Goal: Transaction & Acquisition: Obtain resource

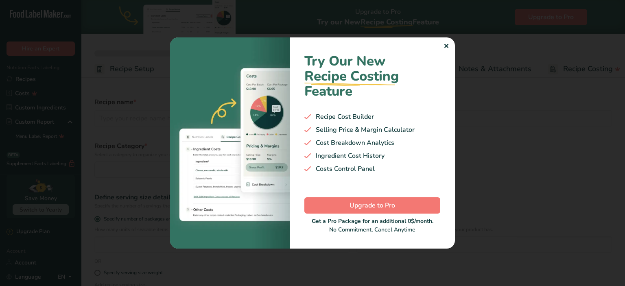
select select
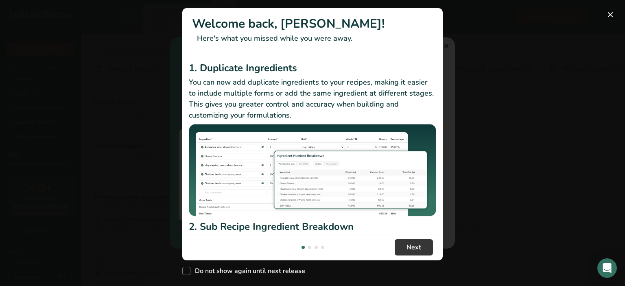
type input "Pork Broth"
radio input "true"
radio input "false"
radio input "true"
type input "210"
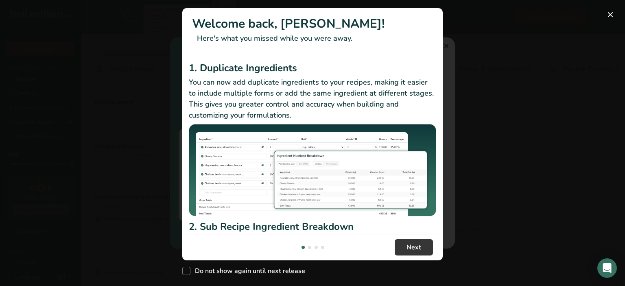
select select "0"
select select "22"
click at [416, 245] on span "Next" at bounding box center [413, 247] width 15 height 10
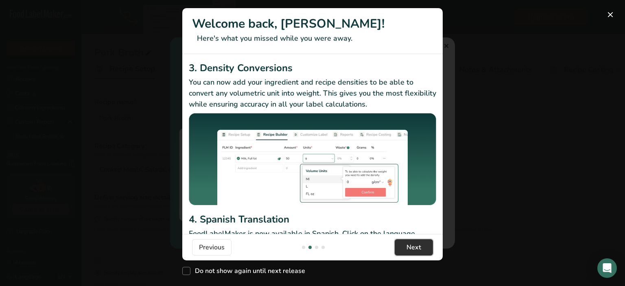
click at [416, 245] on span "Next" at bounding box center [413, 247] width 15 height 10
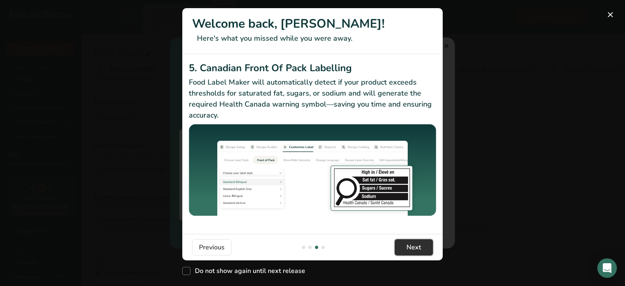
click at [416, 245] on span "Next" at bounding box center [413, 247] width 15 height 10
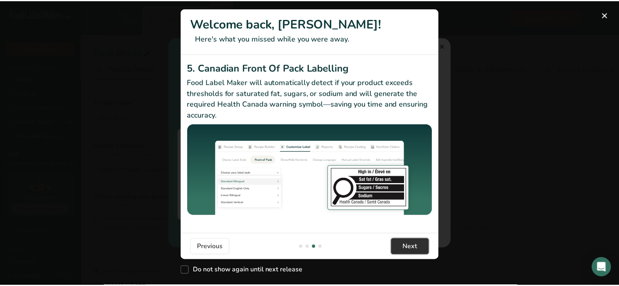
scroll to position [0, 781]
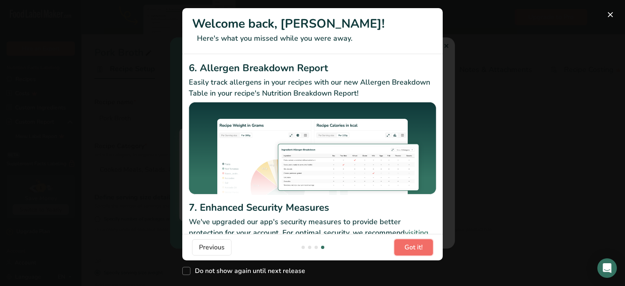
click at [416, 245] on span "Got it!" at bounding box center [413, 247] width 18 height 10
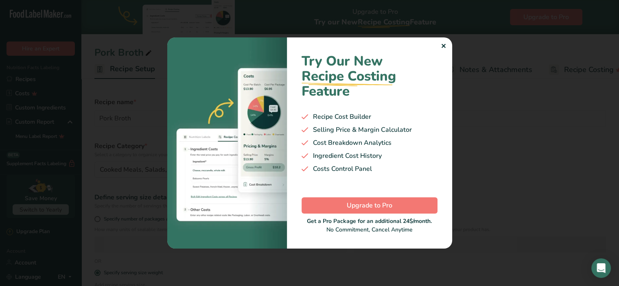
click at [443, 46] on div "✕" at bounding box center [442, 46] width 5 height 10
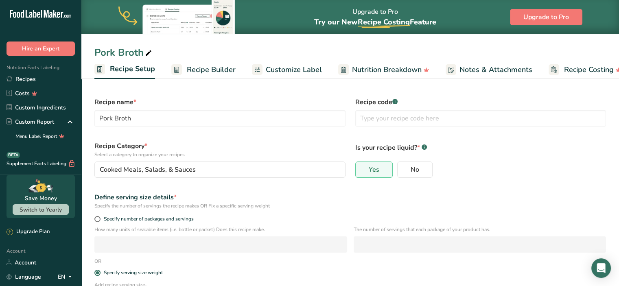
click at [129, 74] on span "Recipe Setup" at bounding box center [132, 68] width 45 height 11
click at [130, 74] on span "Recipe Setup" at bounding box center [129, 68] width 45 height 11
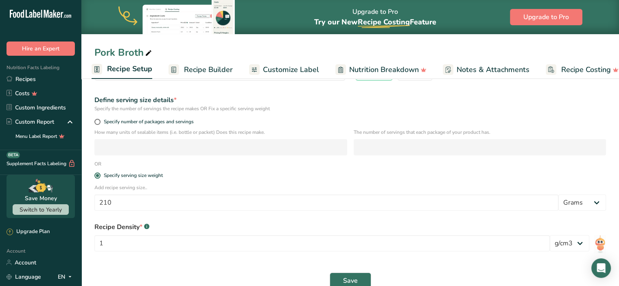
scroll to position [113, 0]
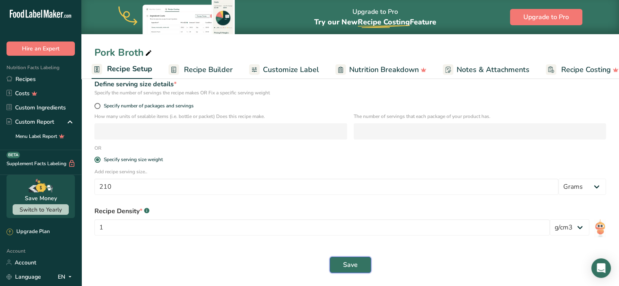
click at [358, 268] on button "Save" at bounding box center [349, 265] width 41 height 16
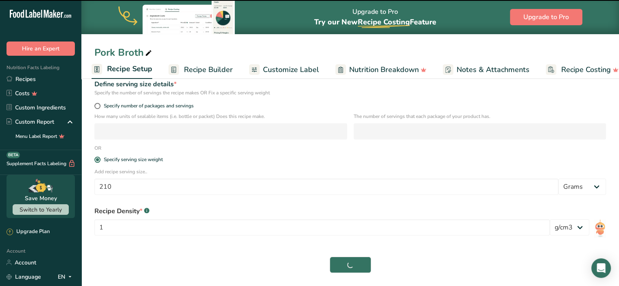
click at [208, 70] on span "Recipe Builder" at bounding box center [208, 69] width 49 height 11
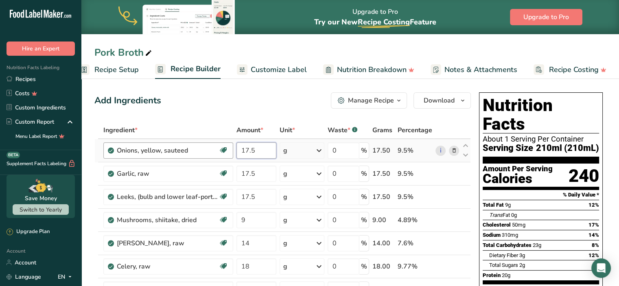
drag, startPoint x: 255, startPoint y: 153, endPoint x: 220, endPoint y: 145, distance: 36.2
click at [220, 145] on tr "Onions, yellow, sauteed Source of Antioxidants Prebiotic Effect Dairy free Glut…" at bounding box center [282, 150] width 375 height 23
type input "10.5"
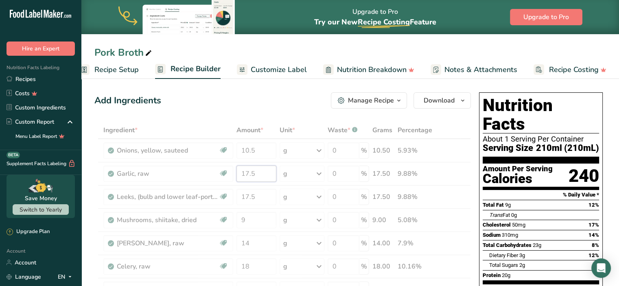
drag, startPoint x: 261, startPoint y: 175, endPoint x: 203, endPoint y: 172, distance: 57.4
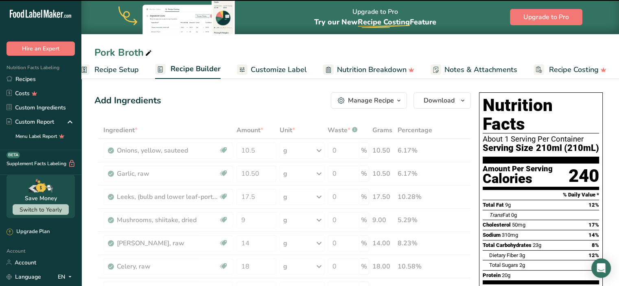
type input "17.5"
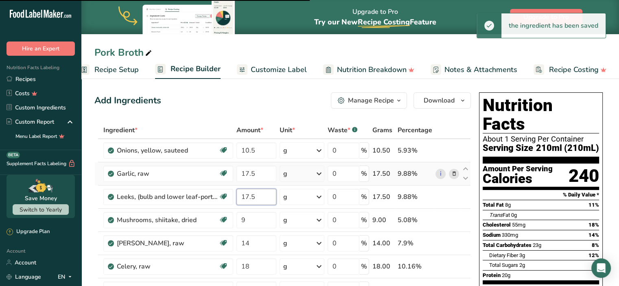
drag, startPoint x: 259, startPoint y: 197, endPoint x: 179, endPoint y: 183, distance: 80.5
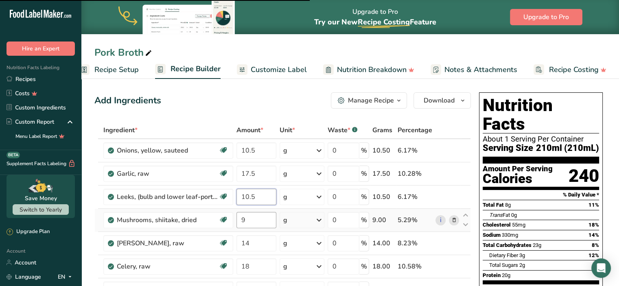
type input "10.5"
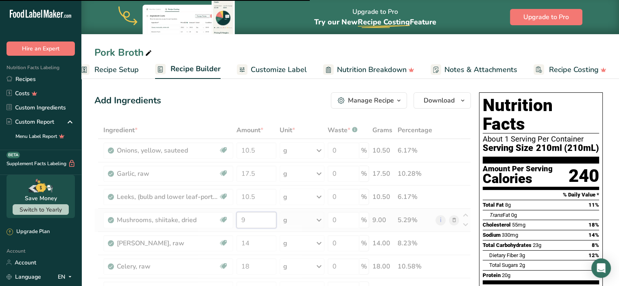
type input "10.5"
type input "17.5"
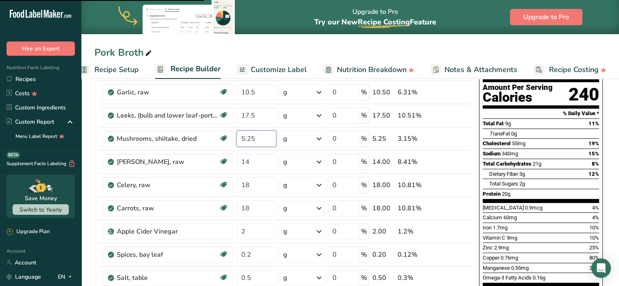
scroll to position [82, 0]
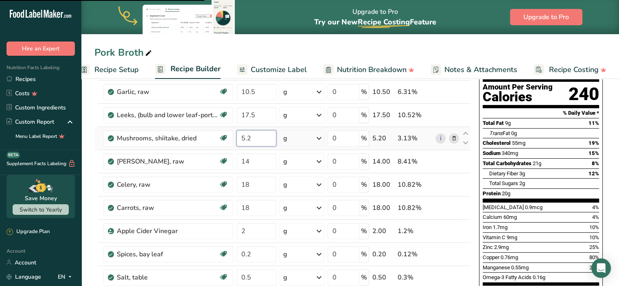
type input "5"
type input "95.5"
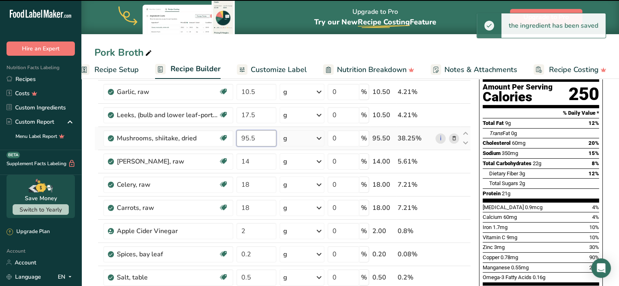
type input "10.5"
type input "9"
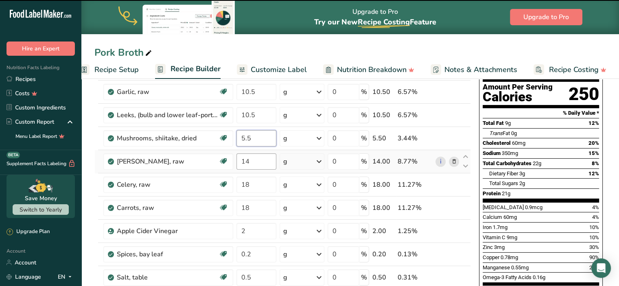
type input "5.5"
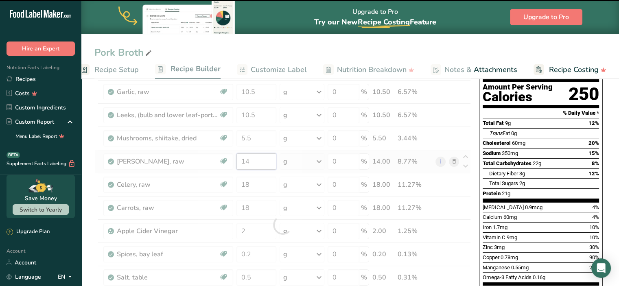
click at [261, 165] on div "Ingredient * Amount * Unit * Waste * .a-a{fill:#347362;}.b-a{fill:#fff;} Grams …" at bounding box center [282, 225] width 376 height 370
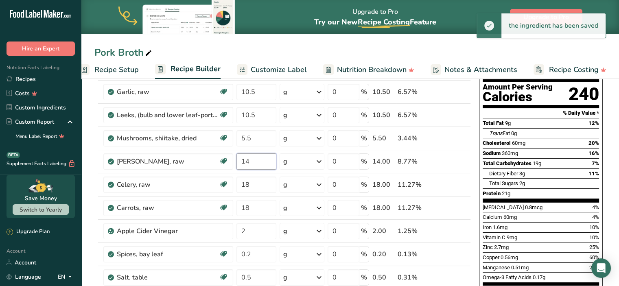
type input "1"
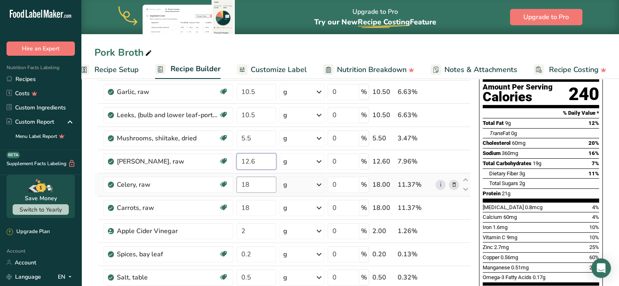
type input "12.6"
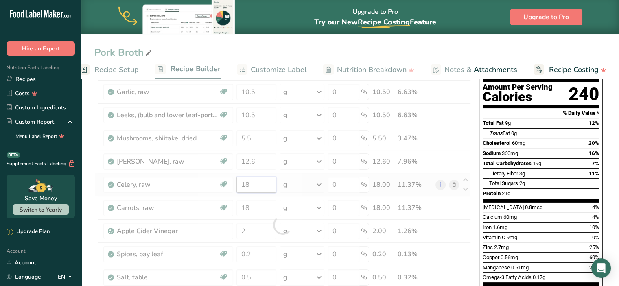
click at [255, 186] on div "Ingredient * Amount * Unit * Waste * .a-a{fill:#347362;}.b-a{fill:#fff;} Grams …" at bounding box center [282, 225] width 376 height 370
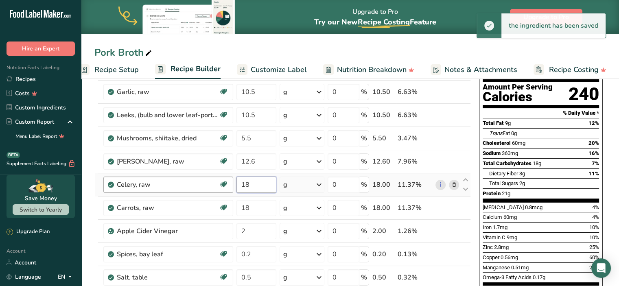
drag, startPoint x: 255, startPoint y: 186, endPoint x: 209, endPoint y: 184, distance: 45.6
click at [212, 184] on tr "Celery, raw Source of Antioxidants Dairy free Gluten free Vegan Vegetarian Soy …" at bounding box center [282, 184] width 375 height 23
type input "10.5"
click at [261, 208] on div "Ingredient * Amount * Unit * Waste * .a-a{fill:#347362;}.b-a{fill:#fff;} Grams …" at bounding box center [282, 225] width 376 height 370
drag, startPoint x: 262, startPoint y: 207, endPoint x: 213, endPoint y: 196, distance: 49.6
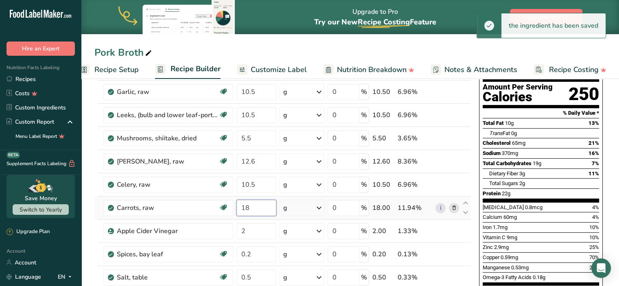
click at [213, 196] on tr "Carrots, raw Dairy free Gluten free Vegan Vegetarian Soy free 18 g Portions 1 l…" at bounding box center [282, 207] width 375 height 23
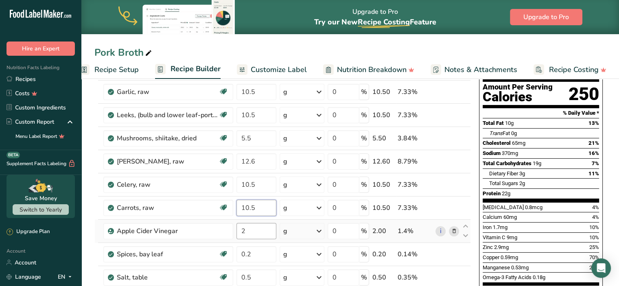
type input "10.5"
click at [261, 232] on div "Ingredient * Amount * Unit * Waste * .a-a{fill:#347362;}.b-a{fill:#fff;} Grams …" at bounding box center [282, 225] width 376 height 370
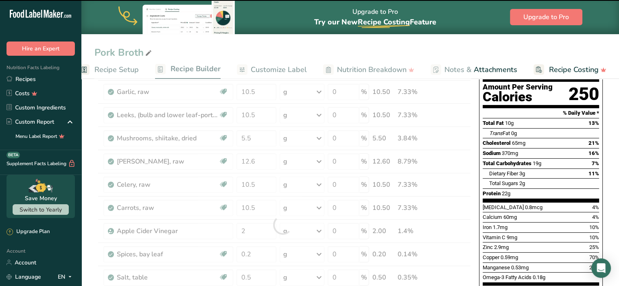
click at [262, 231] on div at bounding box center [282, 225] width 376 height 370
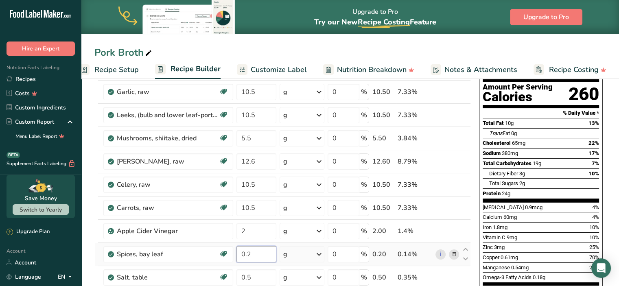
click at [257, 247] on input "0.2" at bounding box center [256, 254] width 40 height 16
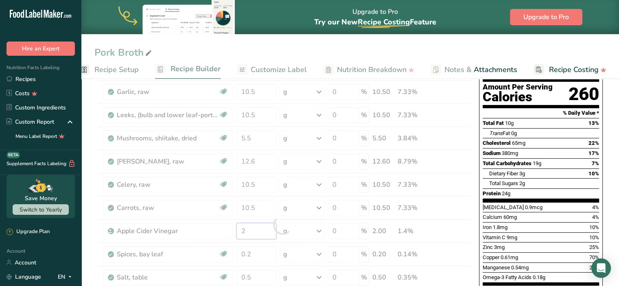
drag, startPoint x: 255, startPoint y: 230, endPoint x: 205, endPoint y: 227, distance: 50.5
click at [206, 227] on div "Ingredient * Amount * Unit * Waste * .a-a{fill:#347362;}.b-a{fill:#fff;} Grams …" at bounding box center [282, 225] width 376 height 370
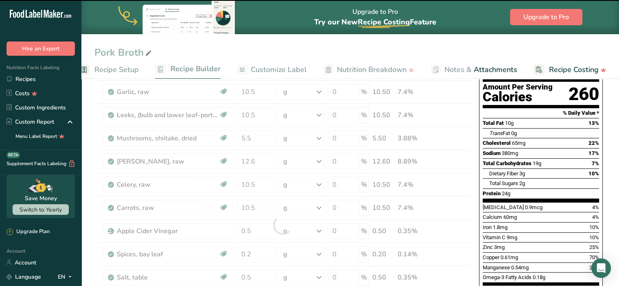
click at [260, 253] on div at bounding box center [282, 225] width 376 height 370
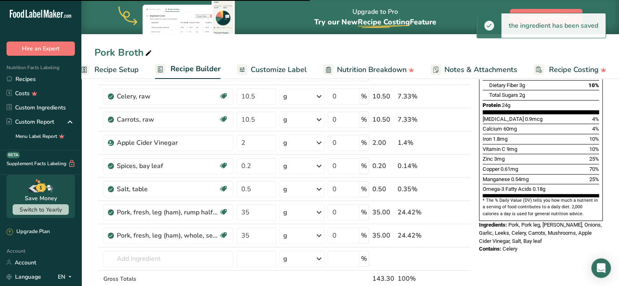
scroll to position [172, 0]
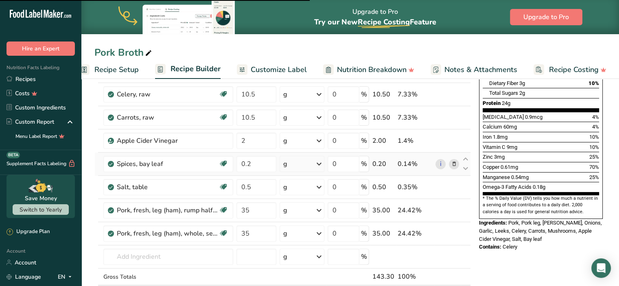
click at [451, 166] on icon at bounding box center [454, 164] width 6 height 9
type input "0.5"
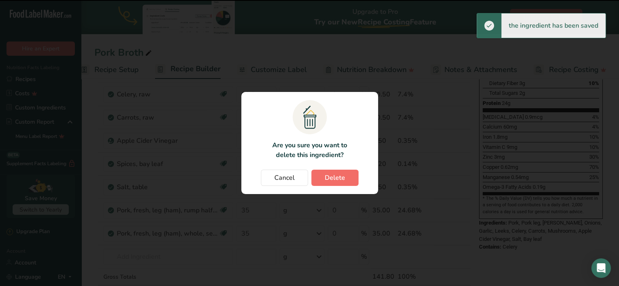
scroll to position [0, 9]
click at [330, 176] on span "Delete" at bounding box center [337, 178] width 20 height 10
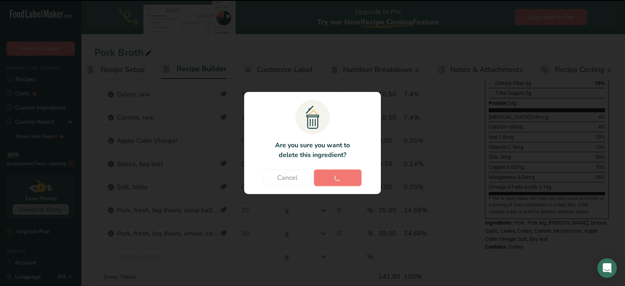
type input "0.5"
type input "35"
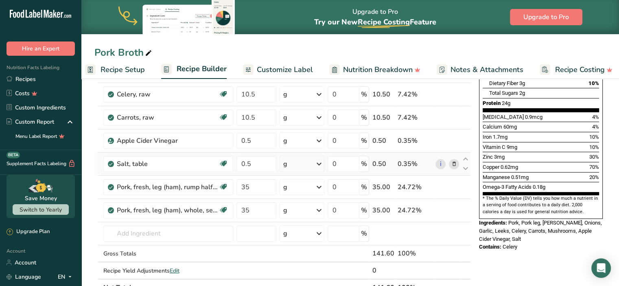
click at [455, 164] on icon at bounding box center [454, 164] width 6 height 9
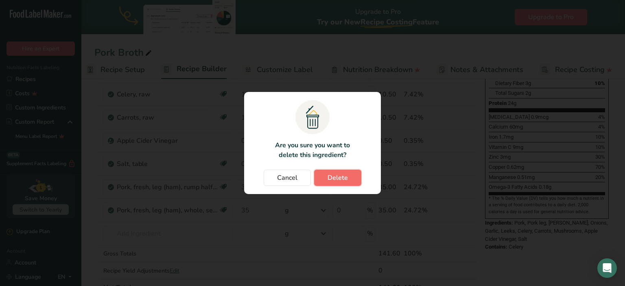
click at [346, 179] on span "Delete" at bounding box center [337, 178] width 20 height 10
type input "35"
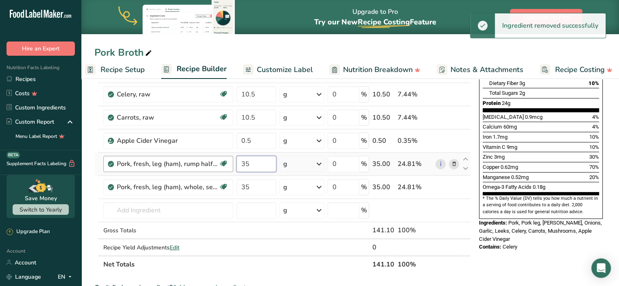
drag, startPoint x: 259, startPoint y: 165, endPoint x: 215, endPoint y: 159, distance: 45.2
click at [217, 159] on tr "Pork, fresh, leg (ham), rump half, separable lean and fat, raw Dairy free Glute…" at bounding box center [282, 164] width 375 height 23
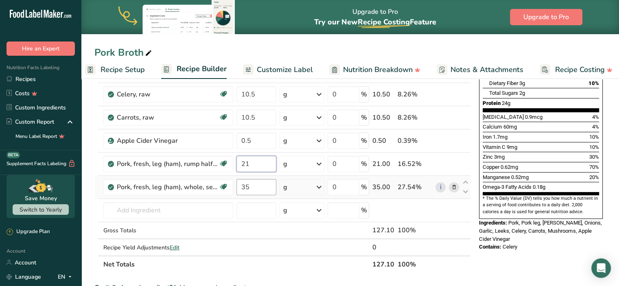
type input "21"
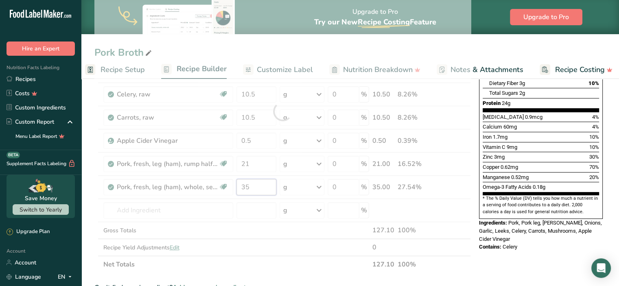
drag, startPoint x: 261, startPoint y: 185, endPoint x: 220, endPoint y: 181, distance: 41.3
click at [220, 181] on div "Ingredient * Amount * Unit * Waste * .a-a{fill:#347362;}.b-a{fill:#fff;} Grams …" at bounding box center [282, 111] width 376 height 323
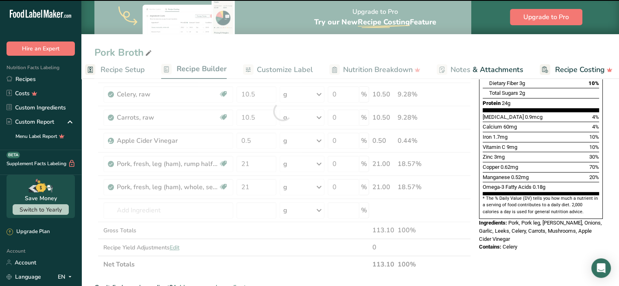
click at [207, 210] on div at bounding box center [282, 111] width 376 height 323
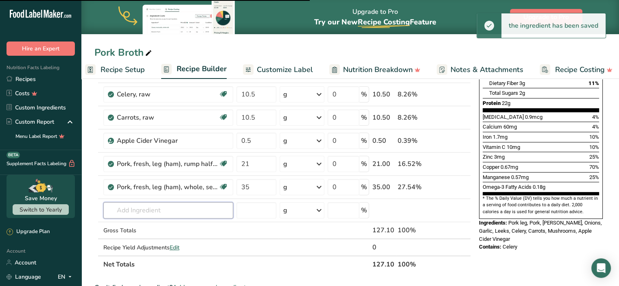
click at [201, 211] on input "text" at bounding box center [168, 210] width 130 height 16
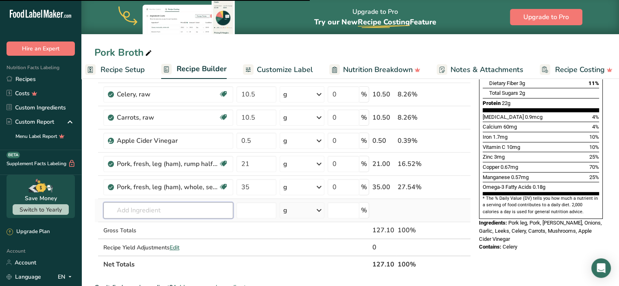
type input "21"
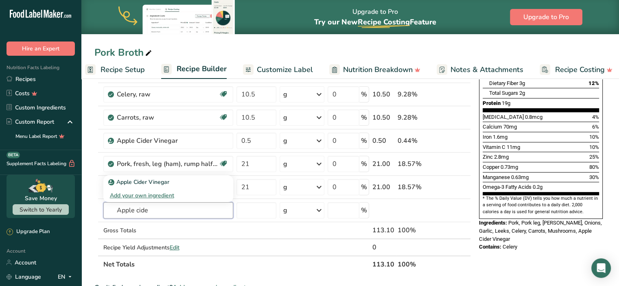
drag, startPoint x: 192, startPoint y: 212, endPoint x: 57, endPoint y: 192, distance: 136.8
click at [57, 192] on div ".a-20{fill:#fff;} Hire an Expert Nutrition Facts Labeling Recipes Costs Custom …" at bounding box center [309, 186] width 619 height 717
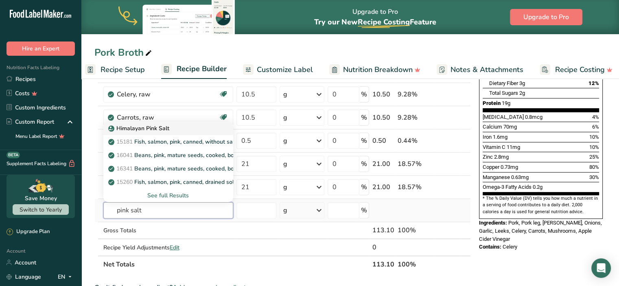
type input "pink salt"
click at [150, 126] on p "Himalayan Pink Salt" at bounding box center [139, 128] width 59 height 9
type input "Himalayan Pink Salt"
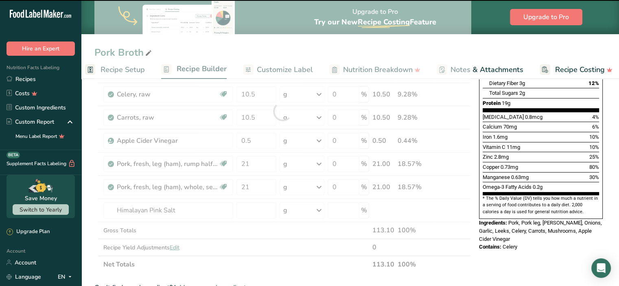
type input "0"
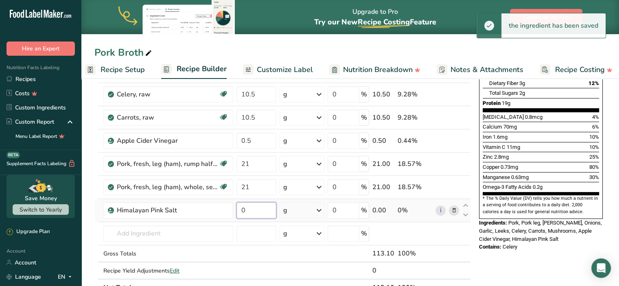
click at [247, 214] on input "0" at bounding box center [256, 210] width 40 height 16
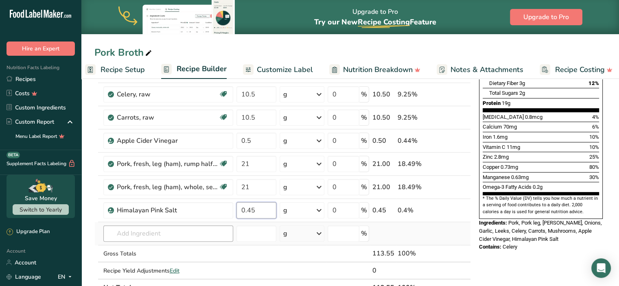
type input "0.45"
click at [206, 234] on div "Ingredient * Amount * Unit * Waste * .a-a{fill:#347362;}.b-a{fill:#fff;} Grams …" at bounding box center [282, 123] width 376 height 347
type input "kombu"
drag, startPoint x: 178, startPoint y: 232, endPoint x: 94, endPoint y: 219, distance: 85.2
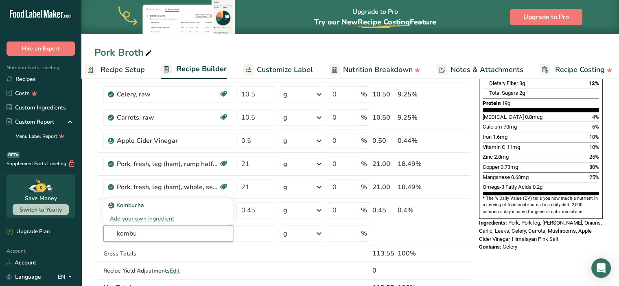
click at [94, 219] on section "Add Ingredients Manage Recipe Delete Recipe Duplicate Recipe Scale Recipe Save …" at bounding box center [349, 236] width 537 height 664
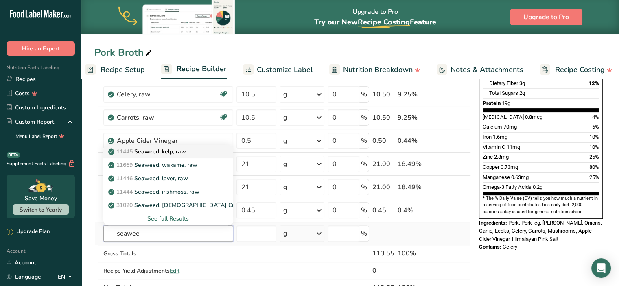
type input "seawee"
click at [186, 153] on p "11445 Seaweed, kelp, raw" at bounding box center [148, 151] width 76 height 9
type input "Seaweed, kelp, raw"
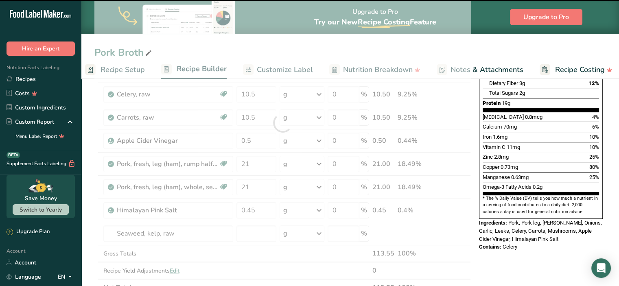
click at [254, 232] on div at bounding box center [282, 123] width 376 height 347
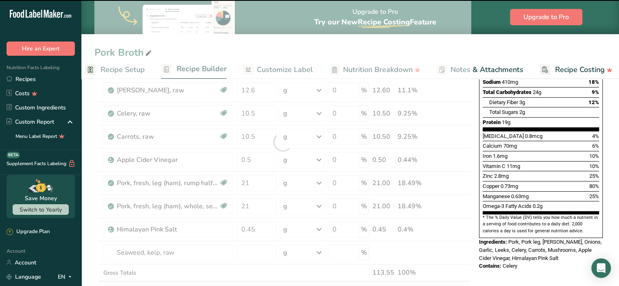
scroll to position [158, 0]
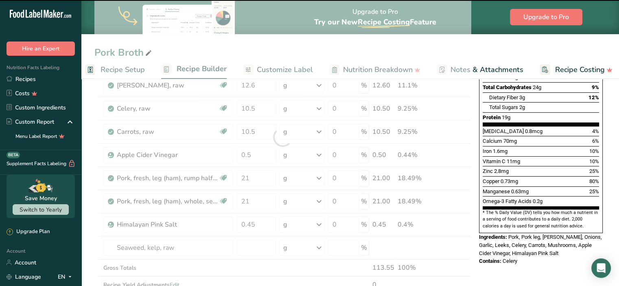
click at [245, 244] on div at bounding box center [282, 137] width 376 height 347
click at [246, 251] on div at bounding box center [282, 137] width 376 height 347
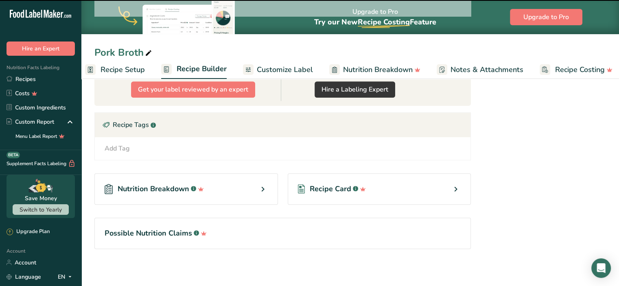
scroll to position [154, 0]
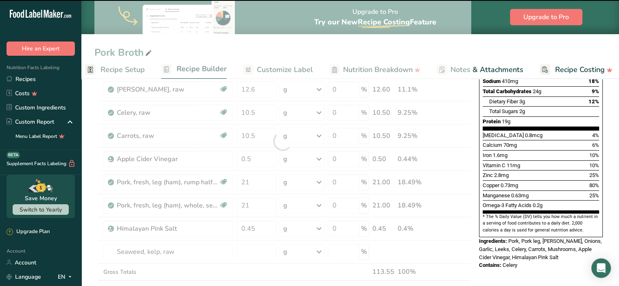
click at [249, 240] on div at bounding box center [282, 141] width 376 height 347
click at [248, 248] on div at bounding box center [282, 141] width 376 height 347
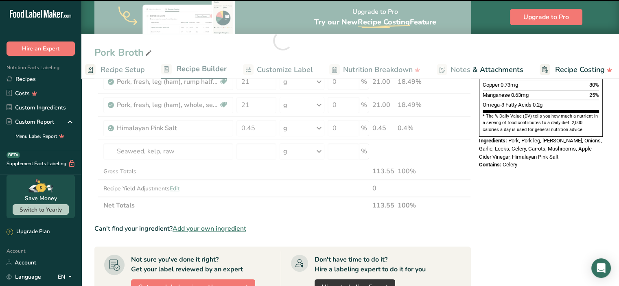
scroll to position [242, 0]
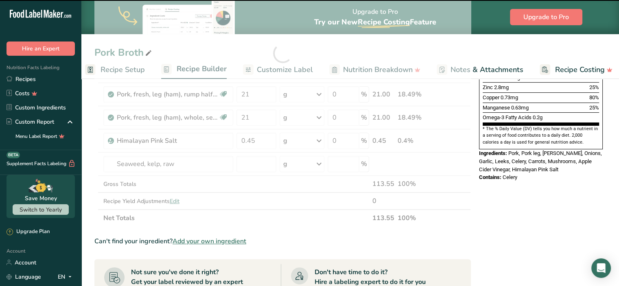
click at [439, 190] on div at bounding box center [282, 53] width 376 height 347
click at [439, 189] on div at bounding box center [282, 53] width 376 height 347
click at [438, 187] on div at bounding box center [282, 53] width 376 height 347
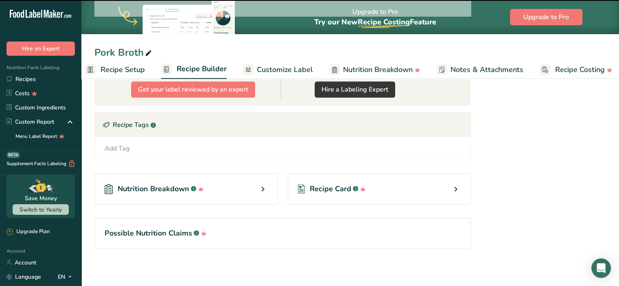
scroll to position [154, 0]
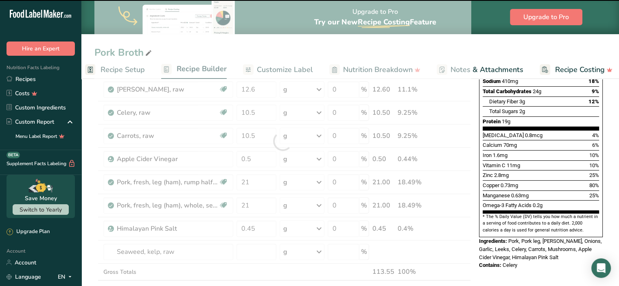
click at [258, 116] on div at bounding box center [282, 141] width 376 height 347
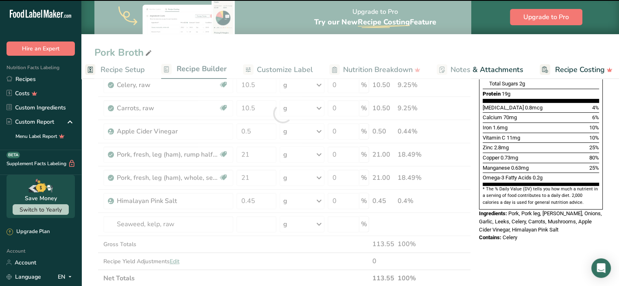
scroll to position [181, 0]
click at [382, 134] on div at bounding box center [282, 114] width 376 height 347
click at [384, 132] on div at bounding box center [282, 114] width 376 height 347
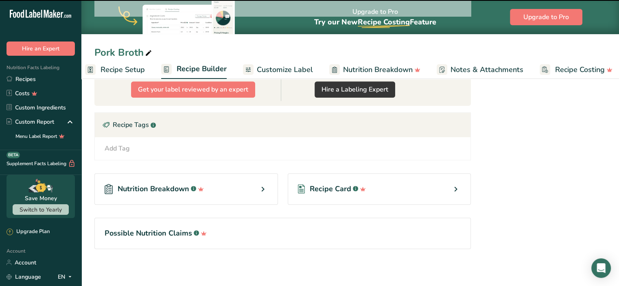
scroll to position [154, 0]
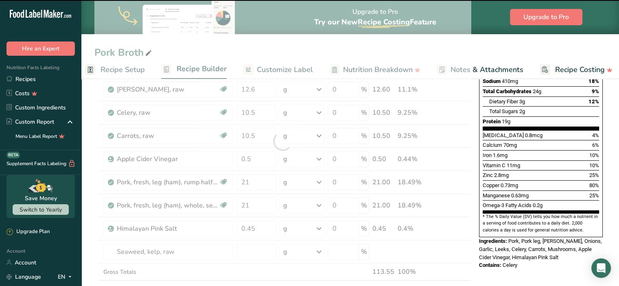
click at [223, 238] on div at bounding box center [282, 141] width 376 height 347
click at [226, 236] on div at bounding box center [282, 141] width 376 height 347
click at [227, 236] on div at bounding box center [282, 141] width 376 height 347
click at [283, 141] on div at bounding box center [283, 141] width 0 height 0
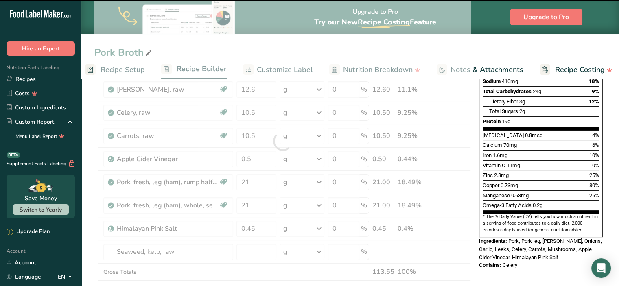
click at [283, 141] on div at bounding box center [283, 141] width 0 height 0
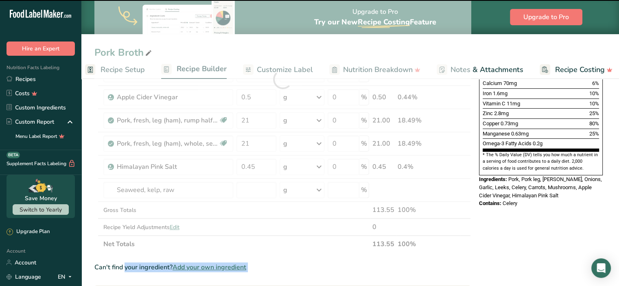
scroll to position [245, 0]
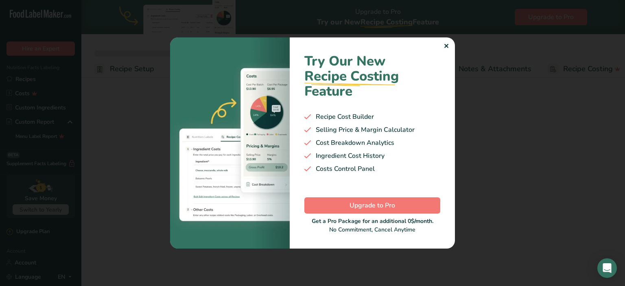
click at [444, 47] on div "✕" at bounding box center [445, 46] width 5 height 10
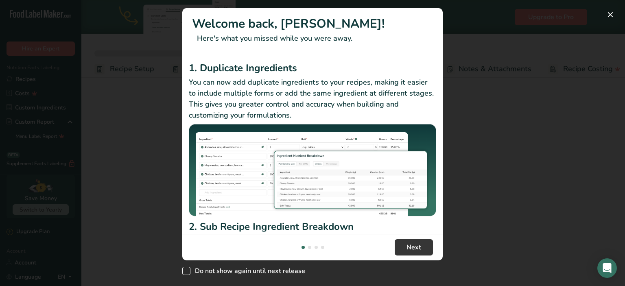
click at [190, 270] on span "New Features" at bounding box center [186, 271] width 8 height 8
click at [188, 270] on input "Do not show again until next release" at bounding box center [184, 270] width 5 height 5
checkbox input "true"
click at [416, 242] on button "Next" at bounding box center [414, 247] width 38 height 16
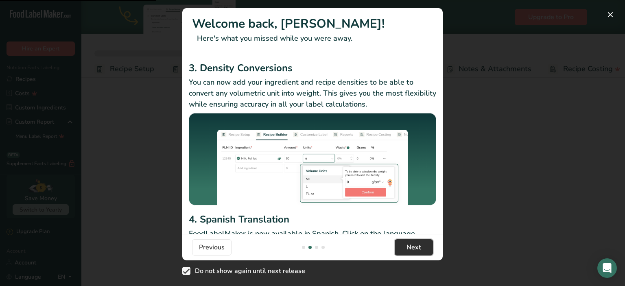
click at [416, 242] on button "Next" at bounding box center [414, 247] width 38 height 16
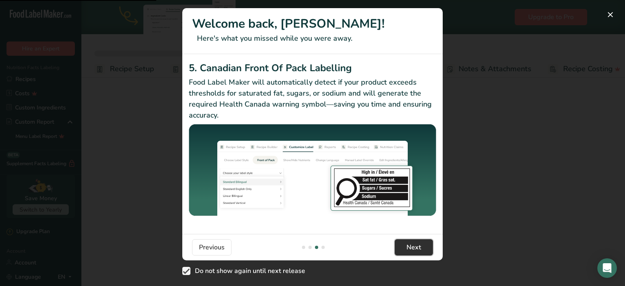
click at [416, 242] on button "Next" at bounding box center [414, 247] width 38 height 16
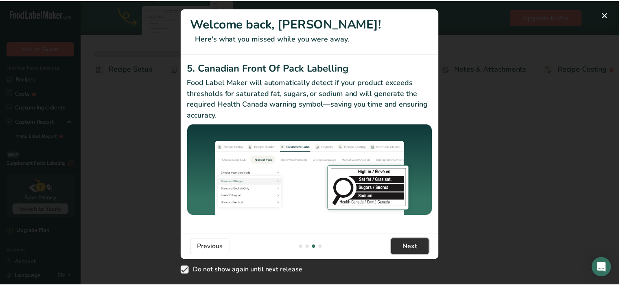
scroll to position [0, 781]
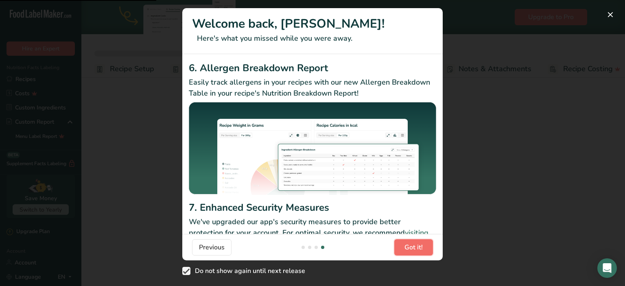
click at [416, 242] on button "Got it!" at bounding box center [413, 247] width 39 height 16
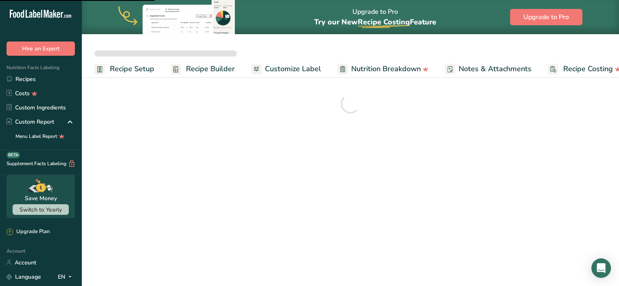
click at [205, 73] on span "Recipe Builder" at bounding box center [210, 68] width 49 height 11
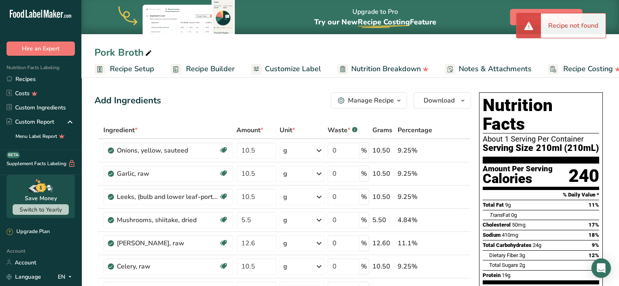
scroll to position [298, 0]
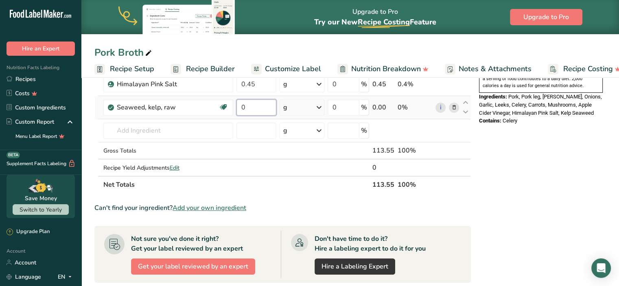
click at [255, 105] on input "0" at bounding box center [256, 107] width 40 height 16
type input "2"
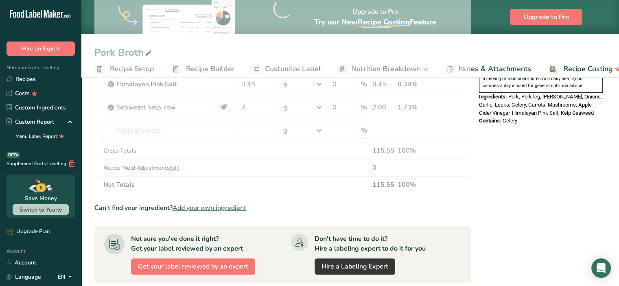
click at [547, 165] on div "Nutrition Facts About 1 Serving Per Container Serving Size 210ml (210mL) Amount…" at bounding box center [540, 121] width 130 height 661
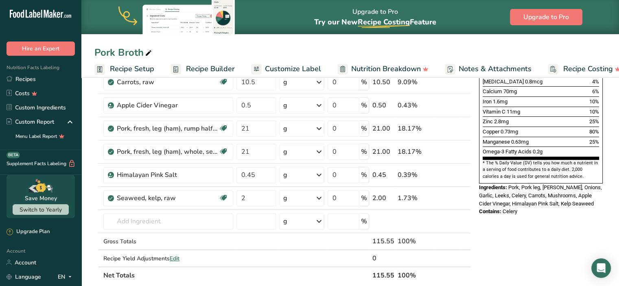
scroll to position [191, 0]
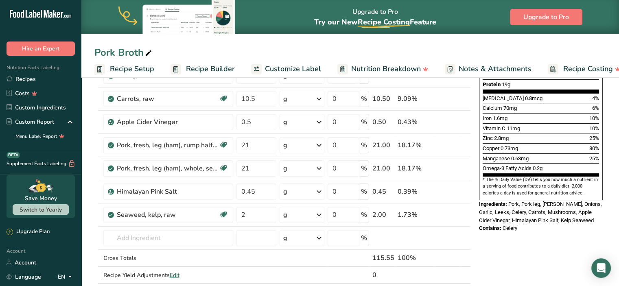
click at [545, 239] on div "Nutrition Facts About 1 Serving Per Container Serving Size 210ml (210mL) Amount…" at bounding box center [540, 228] width 130 height 661
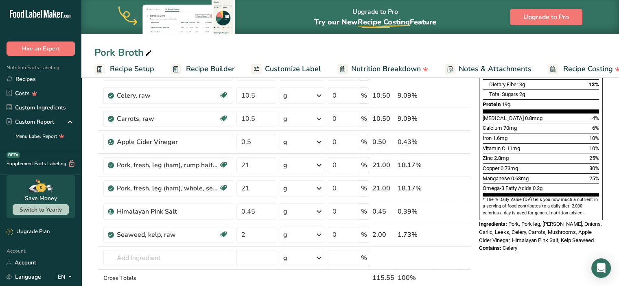
scroll to position [178, 0]
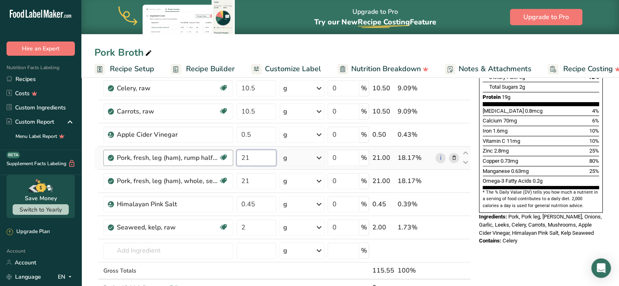
drag, startPoint x: 259, startPoint y: 159, endPoint x: 208, endPoint y: 151, distance: 52.2
click at [213, 151] on tr "Pork, fresh, leg (ham), rump half, separable lean and fat, raw Dairy free Glute…" at bounding box center [282, 157] width 375 height 23
type input "25"
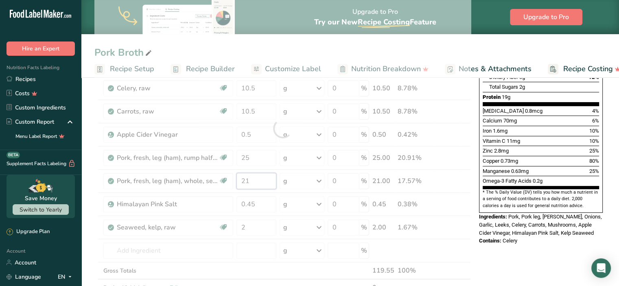
drag, startPoint x: 257, startPoint y: 175, endPoint x: 221, endPoint y: 179, distance: 36.0
click at [221, 179] on div "Ingredient * Amount * Unit * Waste * .a-a{fill:#347362;}.b-a{fill:#fff;} Grams …" at bounding box center [282, 128] width 376 height 370
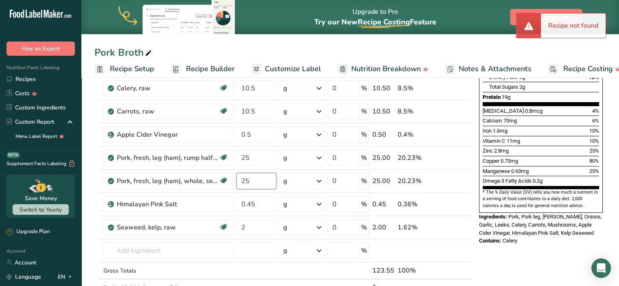
type input "25"
click at [519, 251] on div "Nutrition Facts About 1 Serving Per Container Serving Size 210ml (210mL) Amount…" at bounding box center [540, 241] width 130 height 661
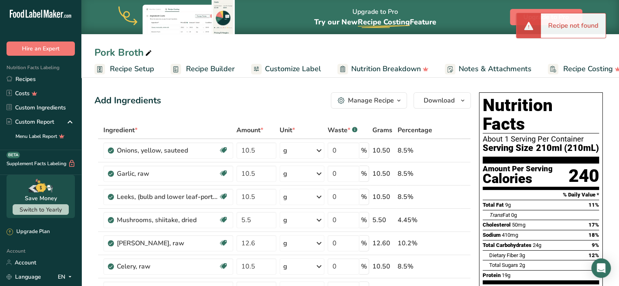
click at [518, 261] on div "Total Sugars 2g" at bounding box center [507, 265] width 36 height 8
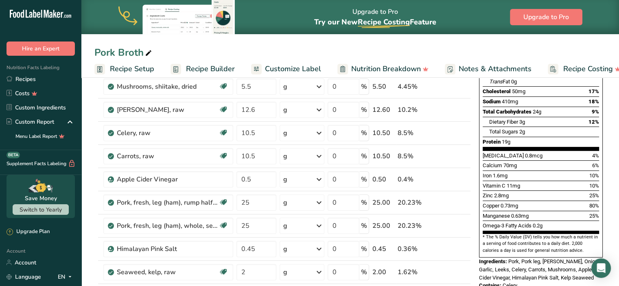
scroll to position [133, 0]
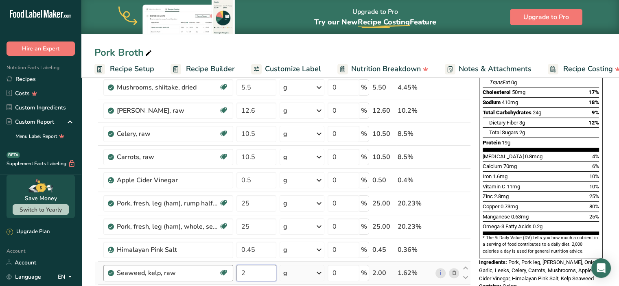
drag, startPoint x: 249, startPoint y: 270, endPoint x: 217, endPoint y: 270, distance: 32.1
click at [225, 270] on tr "Seaweed, kelp, raw Source of Antioxidants Dairy free Gluten free Vegan Vegetari…" at bounding box center [282, 273] width 375 height 23
type input "5"
click at [582, 235] on section "* The % Daily Value (DV) tells you how much a nutrient in a serving of food con…" at bounding box center [540, 245] width 116 height 20
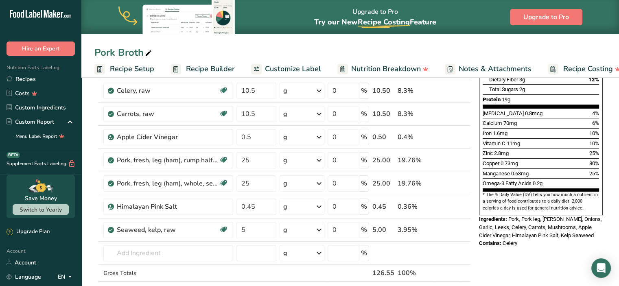
scroll to position [177, 0]
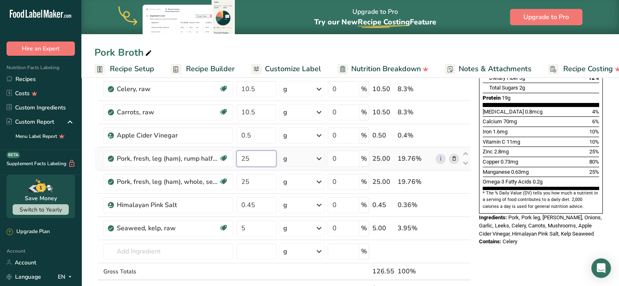
drag, startPoint x: 259, startPoint y: 157, endPoint x: 234, endPoint y: 155, distance: 24.5
click at [239, 155] on input "25" at bounding box center [256, 158] width 40 height 16
type input "30"
click at [260, 184] on div "Ingredient * Amount * Unit * Waste * .a-a{fill:#347362;}.b-a{fill:#fff;} Grams …" at bounding box center [282, 129] width 376 height 370
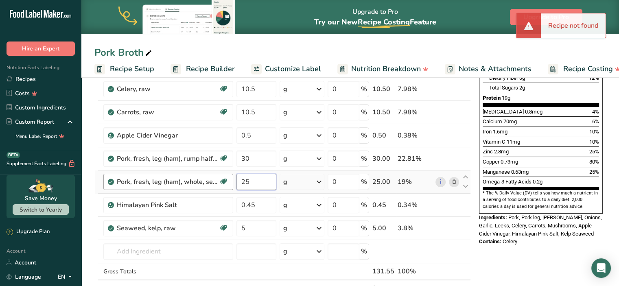
drag, startPoint x: 259, startPoint y: 181, endPoint x: 232, endPoint y: 176, distance: 27.8
click at [221, 178] on tr "Pork, fresh, leg (ham), whole, separable lean only, raw Dairy free Gluten free …" at bounding box center [282, 181] width 375 height 23
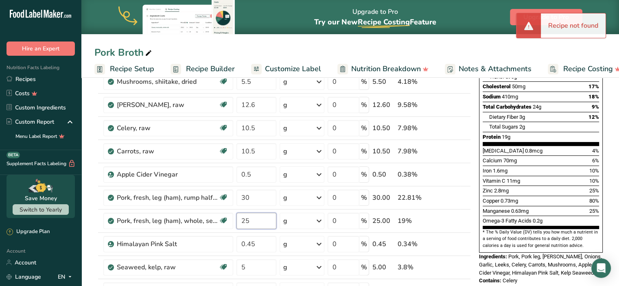
scroll to position [126, 0]
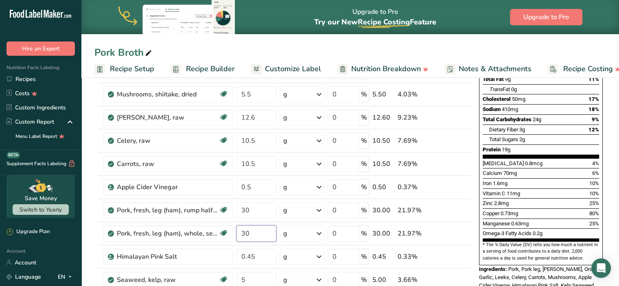
type input "30"
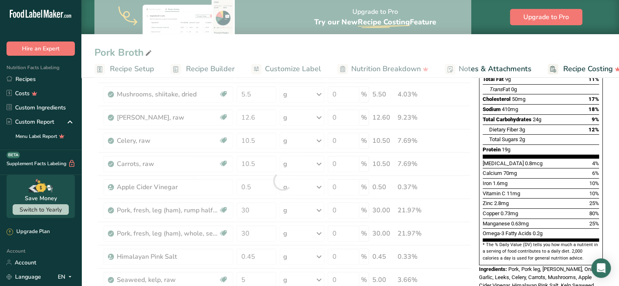
click at [593, 190] on span "10%" at bounding box center [594, 193] width 10 height 6
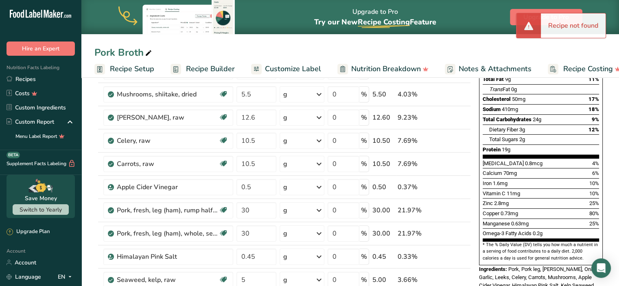
click at [136, 69] on span "Recipe Setup" at bounding box center [132, 68] width 44 height 11
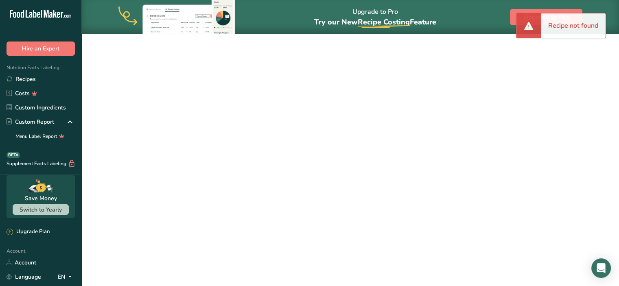
scroll to position [0, 3]
select select
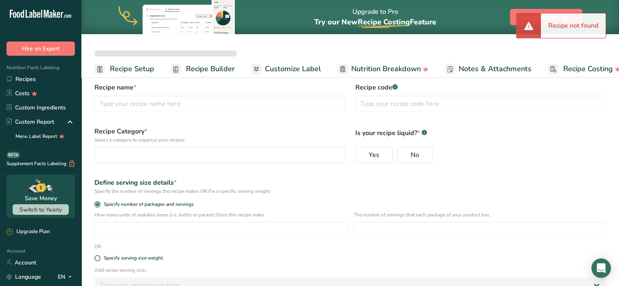
scroll to position [0, 0]
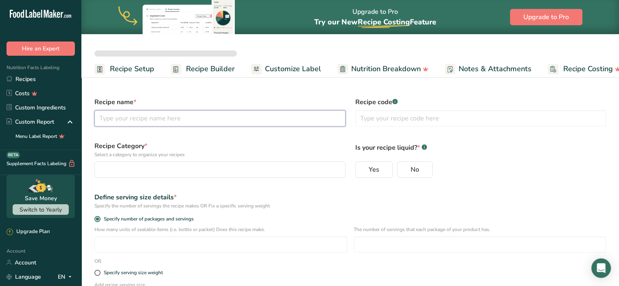
click at [219, 120] on input "text" at bounding box center [219, 118] width 251 height 16
type input "P"
select select
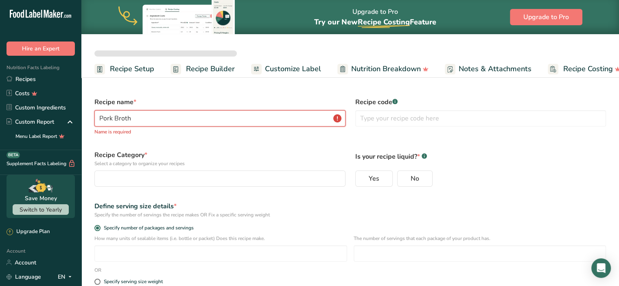
click at [227, 116] on input "Pork Broth" at bounding box center [219, 118] width 251 height 16
type input "Pork Broth"
click at [222, 182] on div "button" at bounding box center [217, 179] width 235 height 10
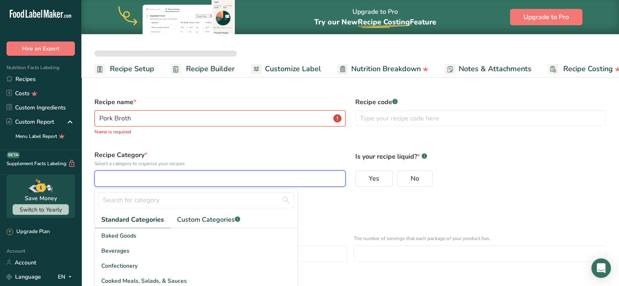
click at [224, 174] on div "button" at bounding box center [217, 179] width 235 height 10
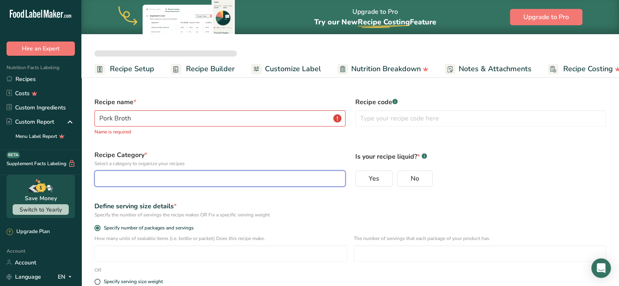
click at [231, 175] on div "button" at bounding box center [217, 179] width 235 height 10
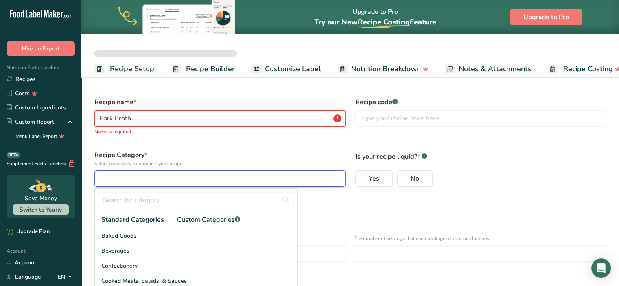
scroll to position [4, 0]
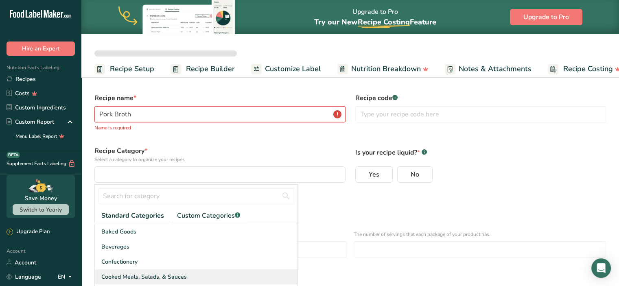
click at [168, 278] on span "Cooked Meals, Salads, & Sauces" at bounding box center [143, 277] width 85 height 9
select select
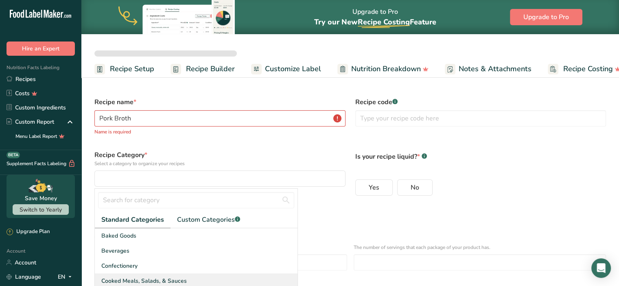
scroll to position [0, 0]
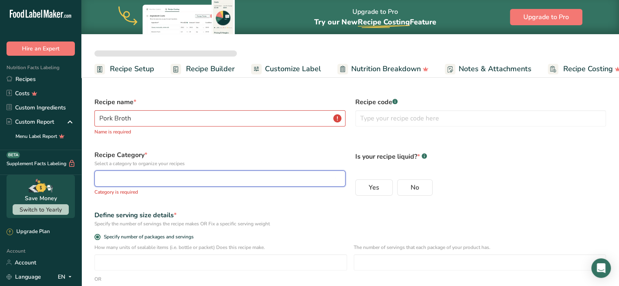
click at [183, 180] on div "button" at bounding box center [217, 179] width 235 height 10
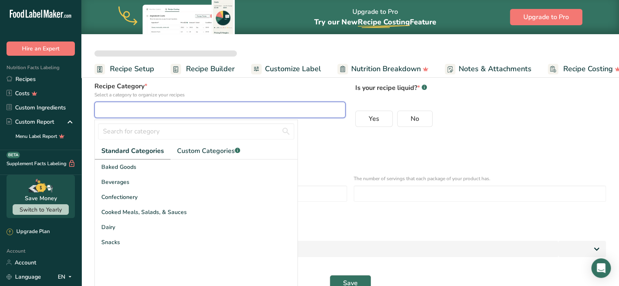
scroll to position [76, 0]
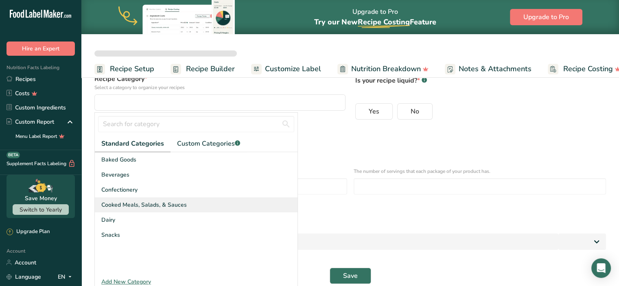
click at [123, 201] on span "Cooked Meals, Salads, & Sauces" at bounding box center [143, 205] width 85 height 9
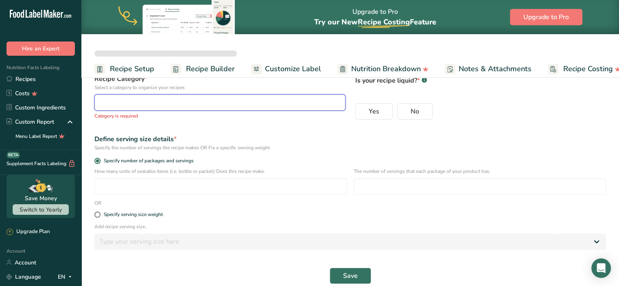
click at [160, 99] on div "button" at bounding box center [217, 103] width 235 height 10
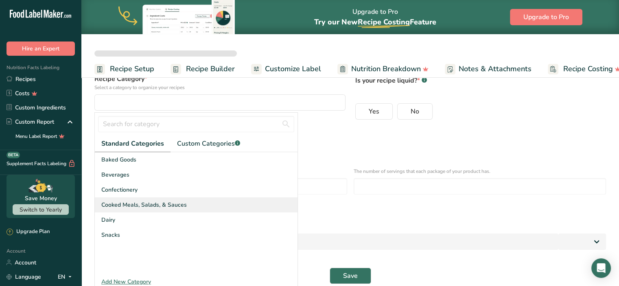
click at [145, 209] on div "Cooked Meals, Salads, & Sauces" at bounding box center [196, 204] width 203 height 15
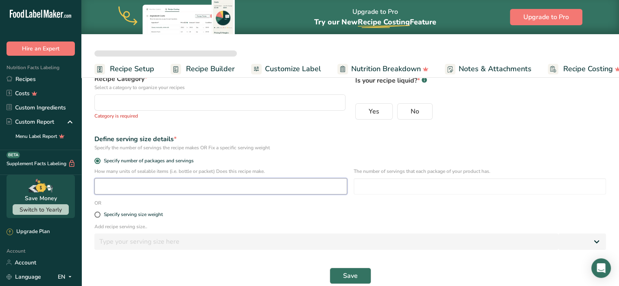
click at [310, 192] on input "number" at bounding box center [220, 186] width 253 height 16
type input "1"
select select
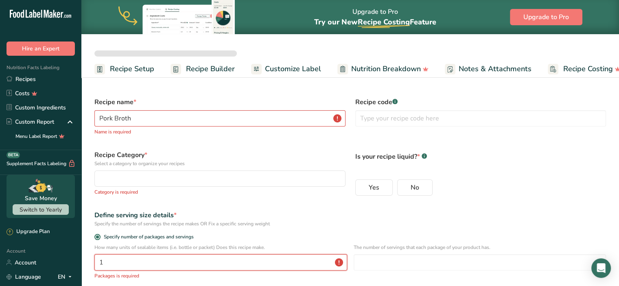
type input "1"
click at [287, 117] on input "Pork Broth" at bounding box center [219, 118] width 251 height 16
click at [337, 122] on input "Pork Broth" at bounding box center [219, 118] width 251 height 16
click at [383, 118] on input "text" at bounding box center [480, 118] width 251 height 16
click at [270, 144] on form "Recipe name * Pork Broth Name is required Recipe code .a-a{fill:#347362;}.b-a{f…" at bounding box center [349, 232] width 521 height 281
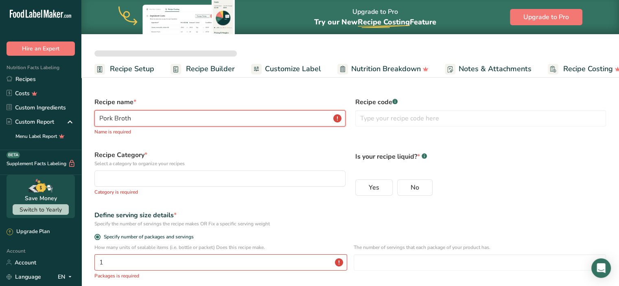
click at [220, 118] on input "Pork Broth" at bounding box center [219, 118] width 251 height 16
type input "pork broth"
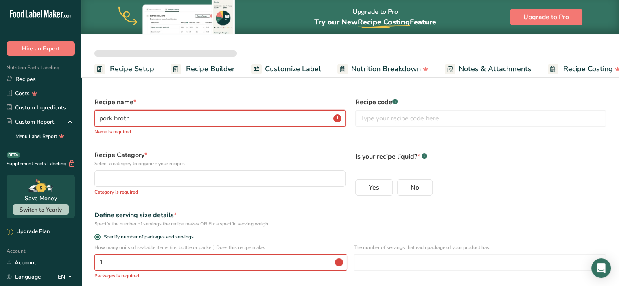
select select
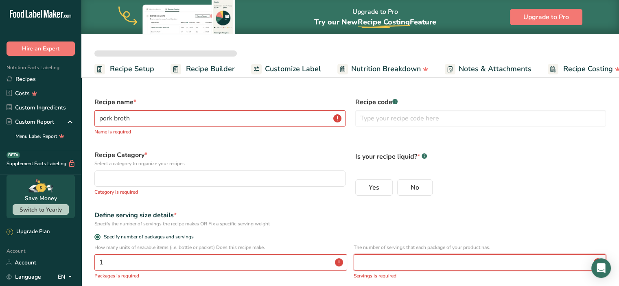
click at [383, 263] on input "number" at bounding box center [479, 262] width 253 height 16
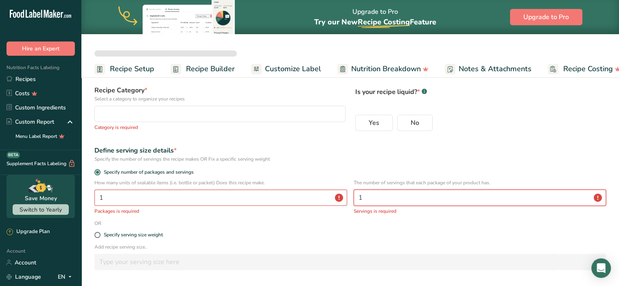
scroll to position [96, 0]
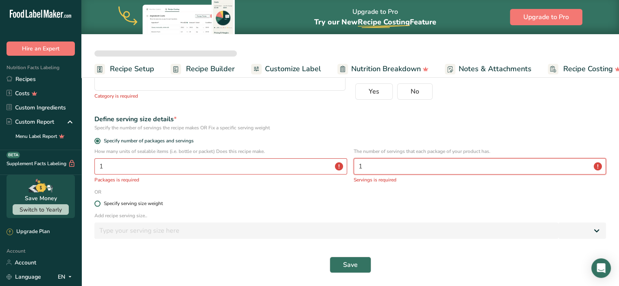
type input "1"
click at [141, 203] on div "Specify serving size weight" at bounding box center [133, 204] width 59 height 6
click at [100, 203] on input "Specify serving size weight" at bounding box center [96, 203] width 5 height 5
radio input "true"
radio input "false"
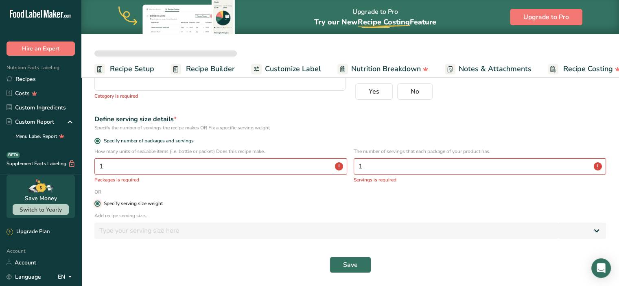
select select
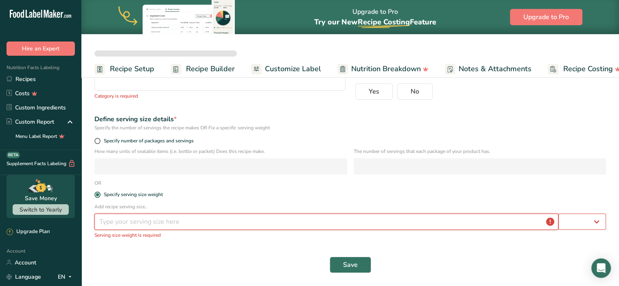
click at [148, 227] on input "number" at bounding box center [326, 222] width 464 height 16
type input "210"
click at [345, 265] on span "Save" at bounding box center [350, 265] width 15 height 10
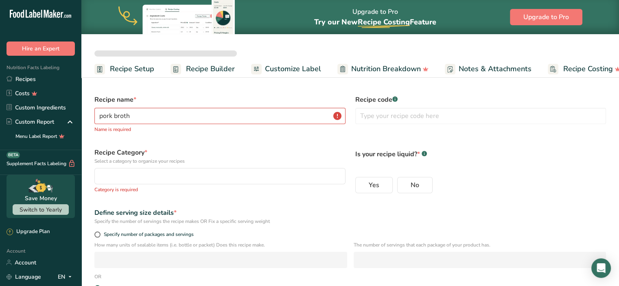
scroll to position [0, 0]
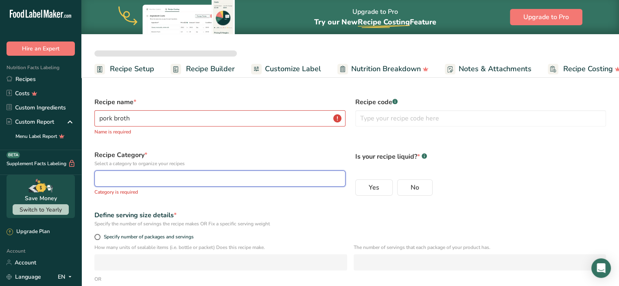
click at [251, 175] on div "button" at bounding box center [217, 179] width 235 height 10
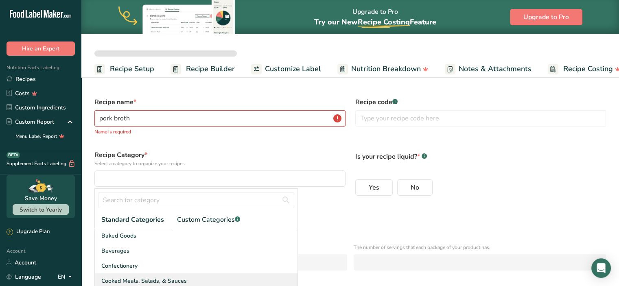
click at [189, 276] on div "Cooked Meals, Salads, & Sauces" at bounding box center [196, 280] width 203 height 15
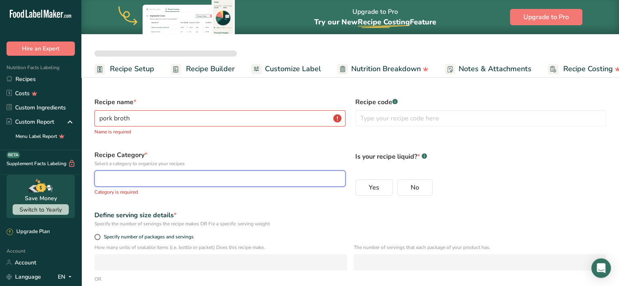
click at [196, 176] on div "button" at bounding box center [217, 179] width 235 height 10
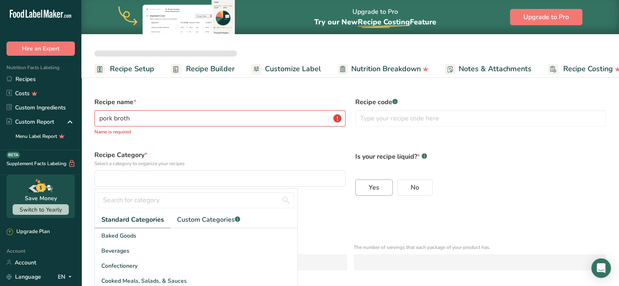
click at [377, 181] on label "Yes" at bounding box center [373, 187] width 37 height 16
click at [361, 185] on input "Yes" at bounding box center [357, 187] width 5 height 5
radio input "true"
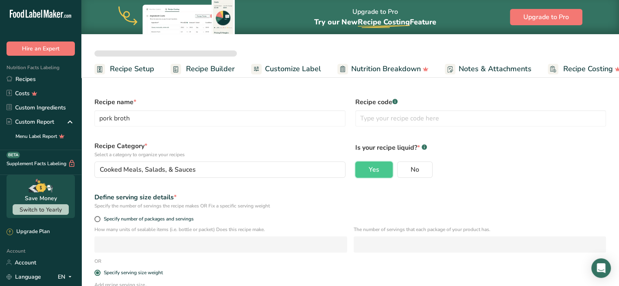
scroll to position [131, 0]
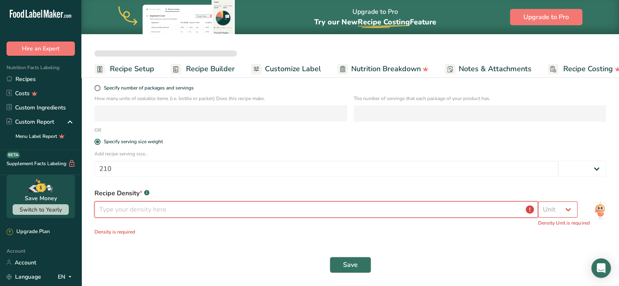
click at [358, 210] on input "number" at bounding box center [315, 209] width 443 height 16
select select
type input "2"
select select
type input "21"
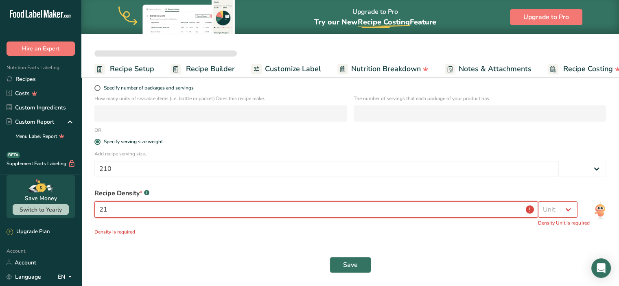
scroll to position [122, 0]
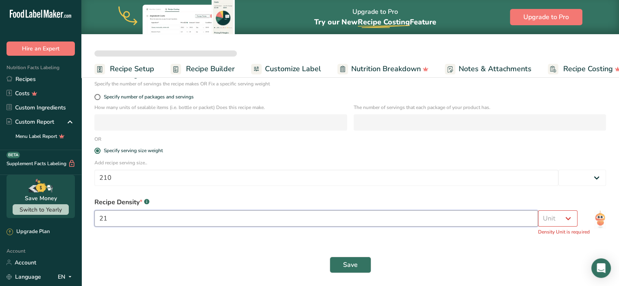
select select
type input "210"
click at [547, 214] on select "Unit lb/ft3 g/cm3" at bounding box center [557, 218] width 39 height 16
click at [462, 238] on div "210" at bounding box center [315, 225] width 443 height 30
click at [140, 202] on span "*" at bounding box center [141, 202] width 3 height 9
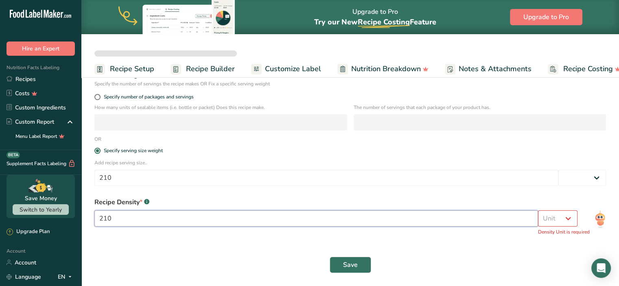
drag, startPoint x: 142, startPoint y: 212, endPoint x: 66, endPoint y: 198, distance: 77.9
click at [66, 199] on div ".a-20{fill:#fff;} Hire an Expert Nutrition Facts Labeling Recipes Costs Custom …" at bounding box center [309, 82] width 619 height 408
select select
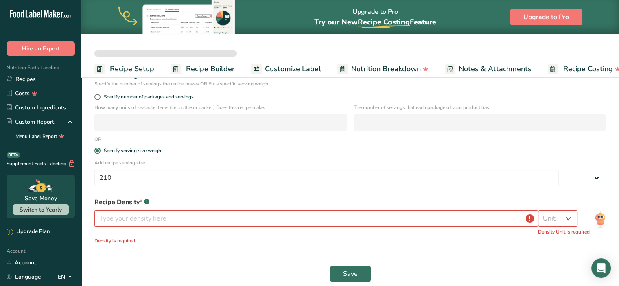
select select
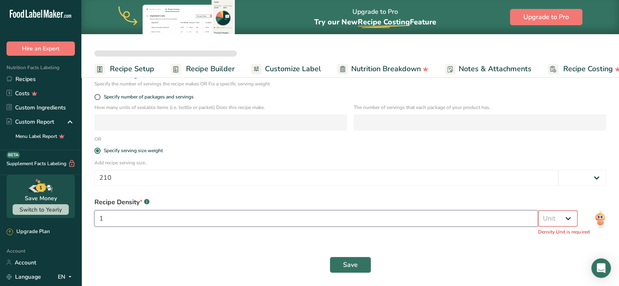
type input "1"
click at [550, 224] on select "Unit lb/ft3 g/cm3" at bounding box center [557, 218] width 39 height 16
select select "22"
click at [538, 210] on select "Unit lb/ft3 g/cm3" at bounding box center [557, 218] width 39 height 16
click at [513, 242] on div "Recipe Density * .a-a{fill:#347362;}.b-a{fill:#fff;} 1 lb/ft3 g/cm3 Density Uni…" at bounding box center [349, 218] width 521 height 53
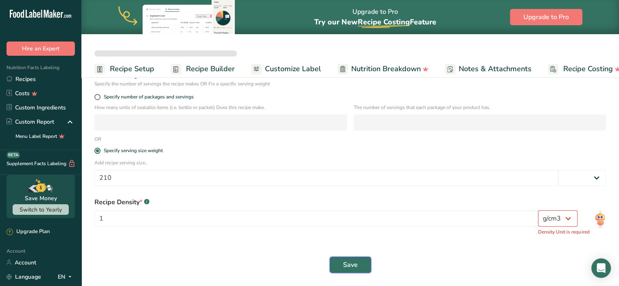
click at [354, 262] on span "Save" at bounding box center [350, 265] width 15 height 10
click at [303, 220] on input "1" at bounding box center [315, 218] width 443 height 16
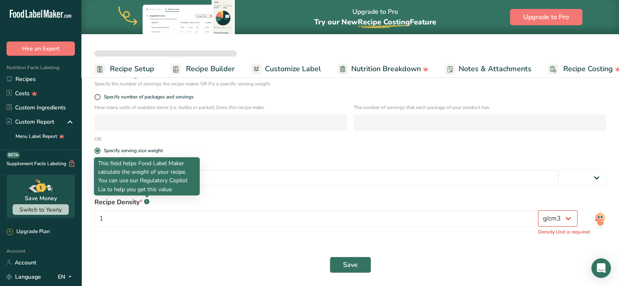
click at [146, 202] on rect at bounding box center [146, 201] width 5 height 5
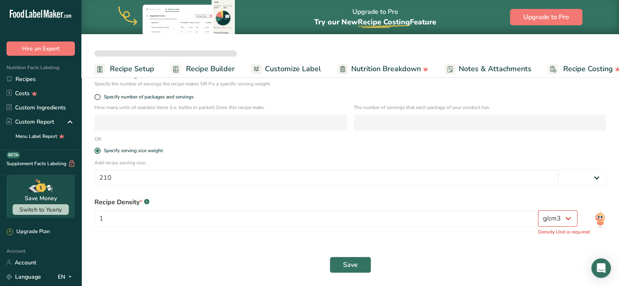
click at [146, 202] on rect at bounding box center [146, 201] width 5 height 5
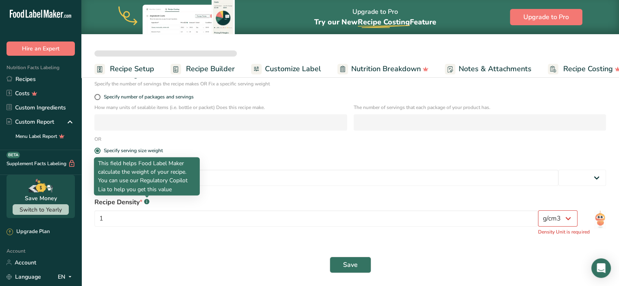
select select
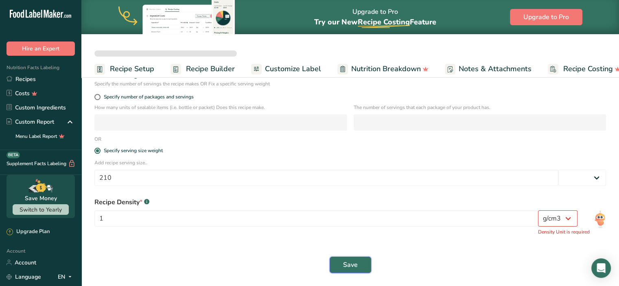
click at [340, 264] on button "Save" at bounding box center [349, 265] width 41 height 16
click at [548, 225] on select "lb/ft3 g/cm3" at bounding box center [557, 218] width 39 height 16
click at [538, 210] on select "lb/ft3 g/cm3" at bounding box center [557, 218] width 39 height 16
drag, startPoint x: 480, startPoint y: 242, endPoint x: 390, endPoint y: 256, distance: 91.3
click at [480, 242] on div "Recipe Density * .a-a{fill:#347362;}.b-a{fill:#fff;} 1 lb/ft3 g/cm3 Density Uni…" at bounding box center [349, 218] width 521 height 53
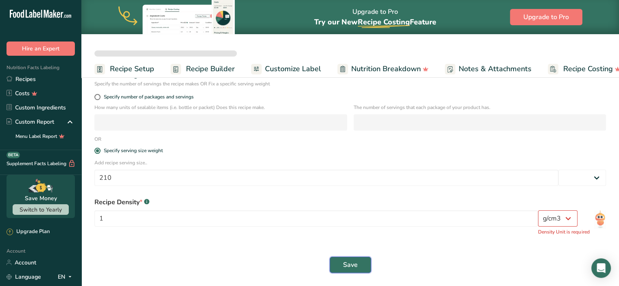
click at [351, 262] on span "Save" at bounding box center [350, 265] width 15 height 10
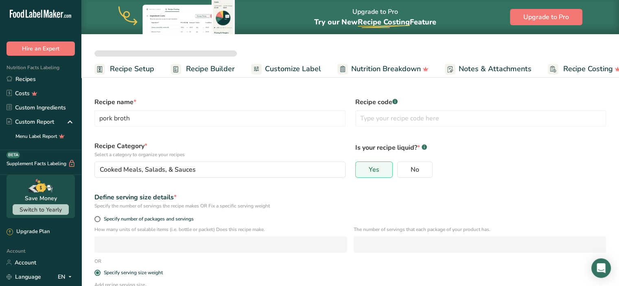
click at [200, 63] on span "Recipe Builder" at bounding box center [210, 68] width 49 height 11
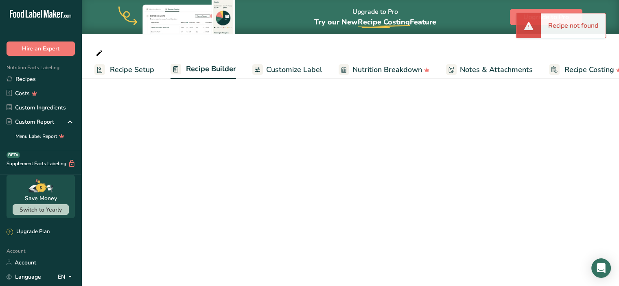
click at [137, 74] on span "Recipe Setup" at bounding box center [132, 69] width 44 height 11
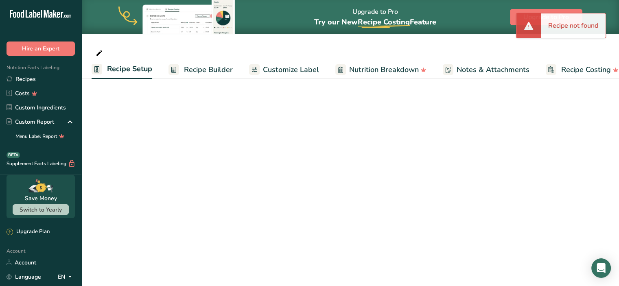
select select
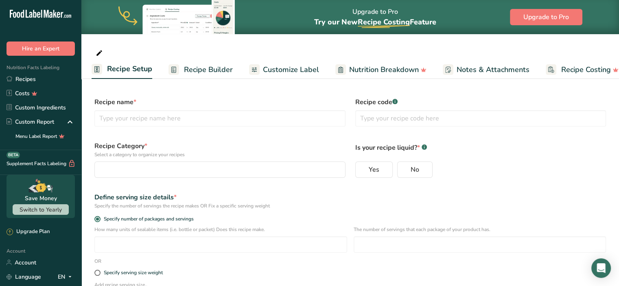
click at [193, 71] on span "Recipe Builder" at bounding box center [208, 69] width 49 height 11
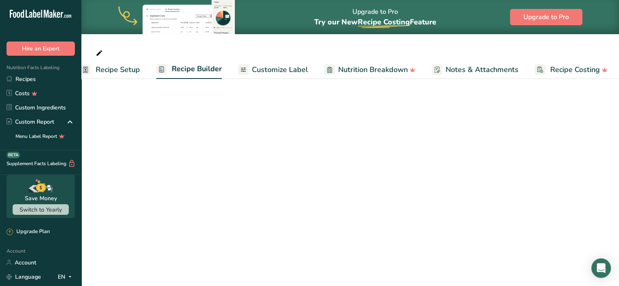
scroll to position [0, 15]
click at [30, 77] on link "Recipes" at bounding box center [40, 79] width 81 height 14
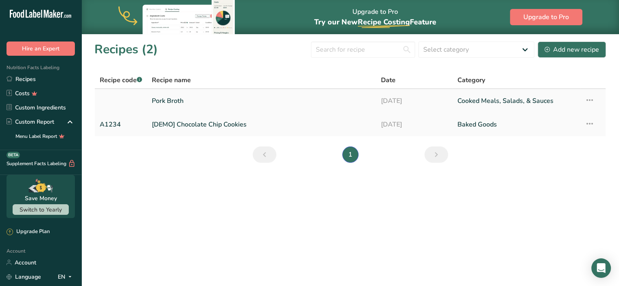
click at [206, 105] on link "Pork Broth" at bounding box center [261, 100] width 219 height 17
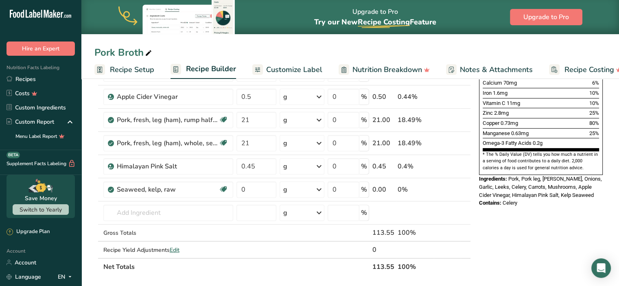
scroll to position [211, 0]
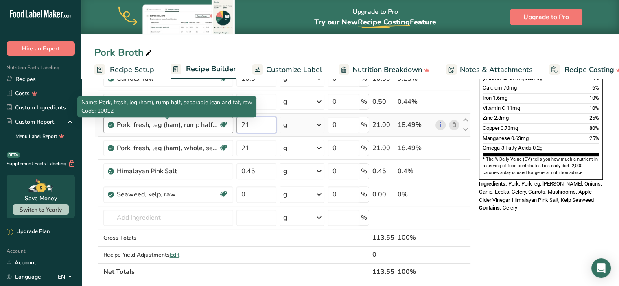
drag, startPoint x: 251, startPoint y: 125, endPoint x: 211, endPoint y: 119, distance: 40.3
click at [211, 119] on tr "Pork, fresh, leg (ham), rump half, separable lean and fat, raw Dairy free Glute…" at bounding box center [282, 124] width 375 height 23
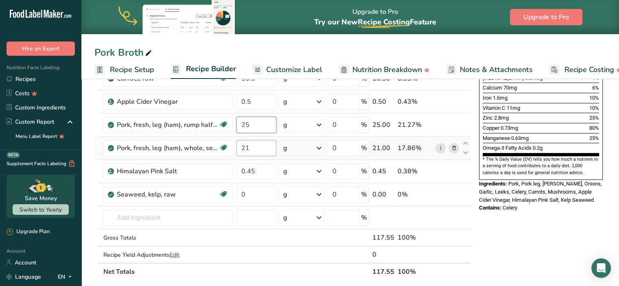
type input "25"
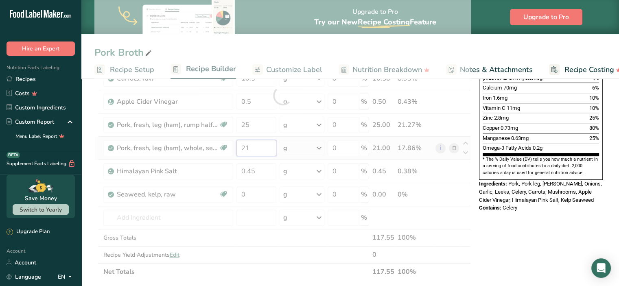
click at [229, 144] on div "Ingredient * Amount * Unit * Waste * .a-a{fill:#347362;}.b-a{fill:#fff;} Grams …" at bounding box center [282, 96] width 376 height 370
click at [254, 194] on div at bounding box center [282, 96] width 376 height 370
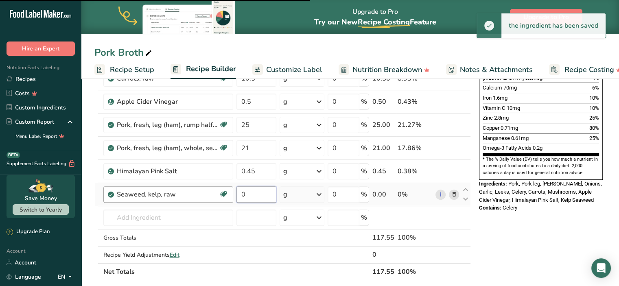
drag, startPoint x: 254, startPoint y: 195, endPoint x: 230, endPoint y: 192, distance: 23.8
click at [230, 192] on tr "Seaweed, kelp, raw Source of Antioxidants Dairy free Gluten free Vegan Vegetari…" at bounding box center [282, 194] width 375 height 23
type input "25"
type input "5"
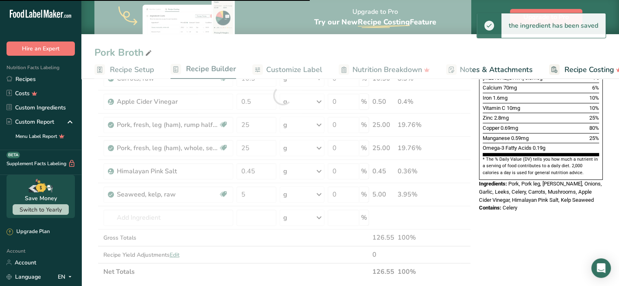
click at [545, 219] on div "Nutrition Facts About 1 Serving Per Container Serving Size 210ml (210mL) Amount…" at bounding box center [540, 208] width 130 height 661
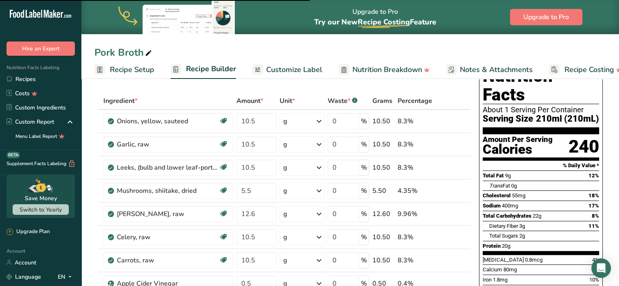
scroll to position [28, 0]
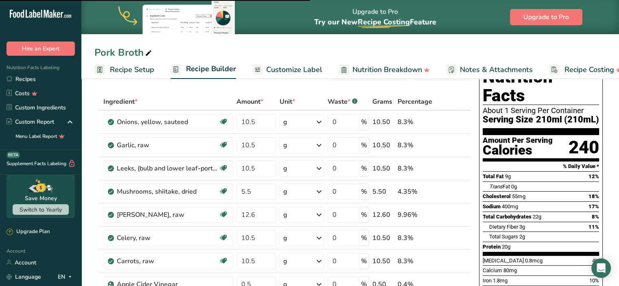
click at [273, 70] on span "Customize Label" at bounding box center [294, 69] width 56 height 11
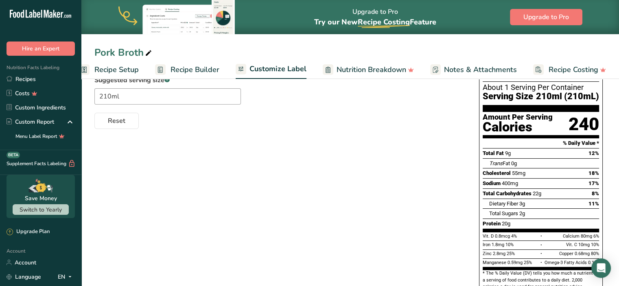
scroll to position [109, 0]
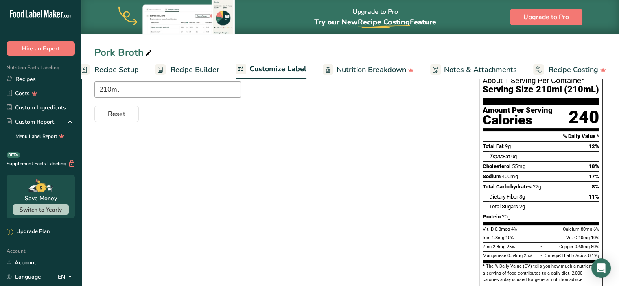
click at [356, 68] on span "Nutrition Breakdown" at bounding box center [371, 69] width 70 height 11
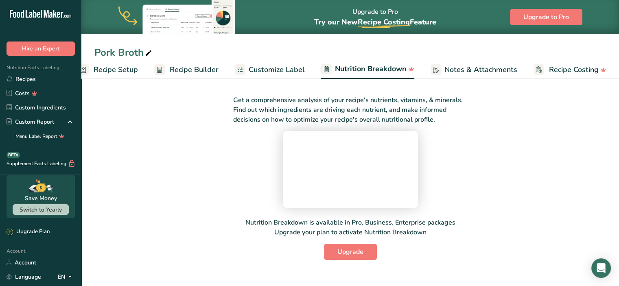
scroll to position [3, 0]
click at [460, 68] on span "Notes & Attachments" at bounding box center [480, 69] width 73 height 11
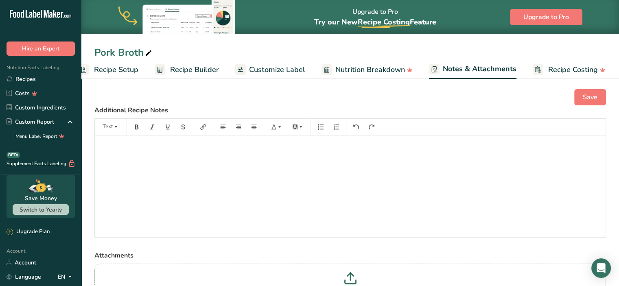
click at [353, 65] on span "Nutrition Breakdown" at bounding box center [370, 69] width 70 height 11
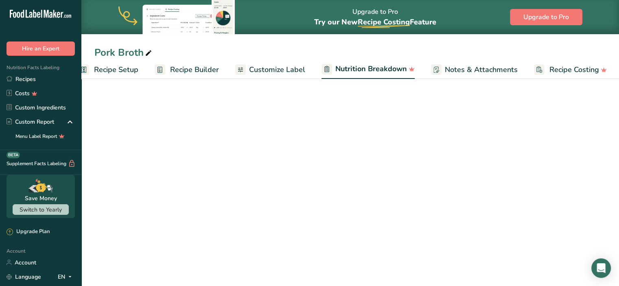
scroll to position [0, 16]
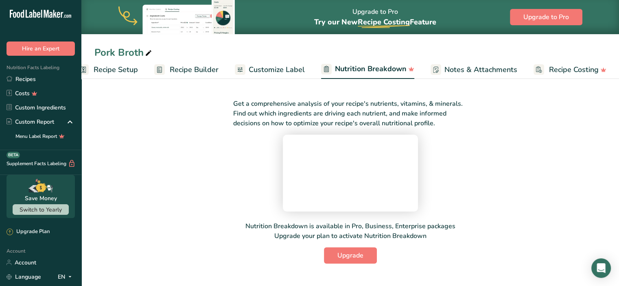
click at [294, 70] on span "Customize Label" at bounding box center [277, 69] width 56 height 11
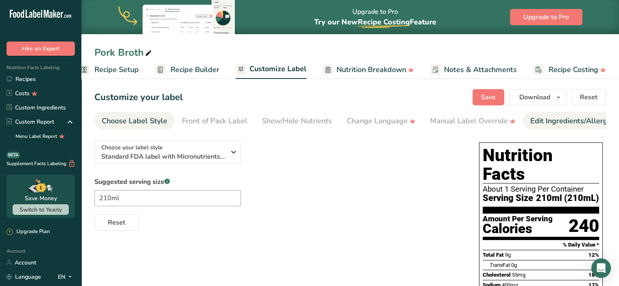
click at [539, 126] on link "Edit Ingredients/Allergens List" at bounding box center [581, 121] width 103 height 18
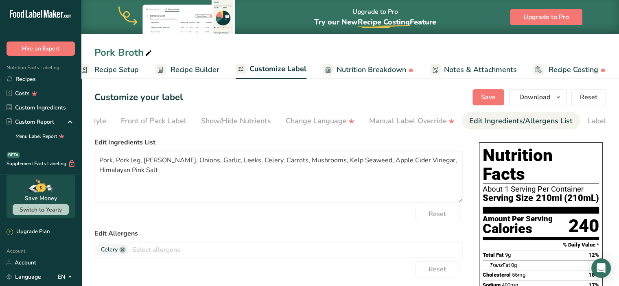
scroll to position [0, 99]
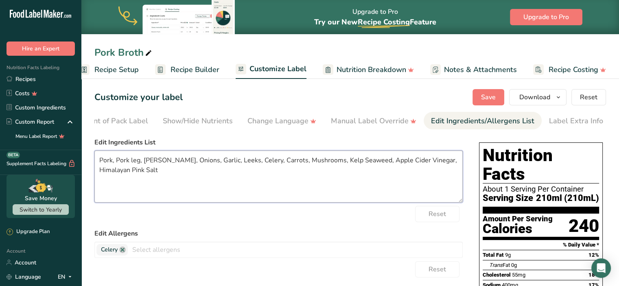
click at [166, 171] on textarea "Pork, Pork leg, [PERSON_NAME], Onions, Garlic, Leeks, Celery, Carrots, Mushroom…" at bounding box center [278, 176] width 368 height 52
click at [325, 168] on textarea "Pork, Pork leg, [PERSON_NAME], Onions, Garlic, Leeks, Celery, Carrots, Mushroom…" at bounding box center [278, 176] width 368 height 52
click at [368, 163] on textarea "Pork, Pork leg, [PERSON_NAME], Onions, Garlic, Leeks, Celery, Carrots, Mushroom…" at bounding box center [278, 176] width 368 height 52
click at [393, 184] on textarea "Pork, Pork leg, [PERSON_NAME], Onions, Garlic, Leeks, Celery, Carrots, Mushroom…" at bounding box center [278, 176] width 368 height 52
drag, startPoint x: 295, startPoint y: 184, endPoint x: 283, endPoint y: 183, distance: 12.2
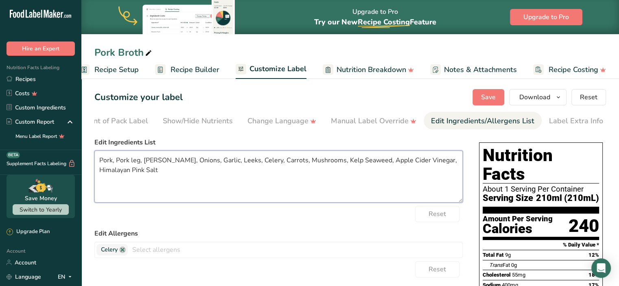
click at [295, 184] on textarea "Pork, Pork leg, [PERSON_NAME], Onions, Garlic, Leeks, Celery, Carrots, Mushroom…" at bounding box center [278, 176] width 368 height 52
click at [140, 161] on textarea "Pork, Pork leg, [PERSON_NAME], Onions, Garlic, Leeks, Celery, Carrots, Mushroom…" at bounding box center [278, 176] width 368 height 52
click at [111, 164] on textarea "Pork, Pork leg, [PERSON_NAME], Onions, Garlic, Leeks, Celery, Carrots, Mushroom…" at bounding box center [278, 176] width 368 height 52
drag, startPoint x: 172, startPoint y: 163, endPoint x: 186, endPoint y: 162, distance: 13.4
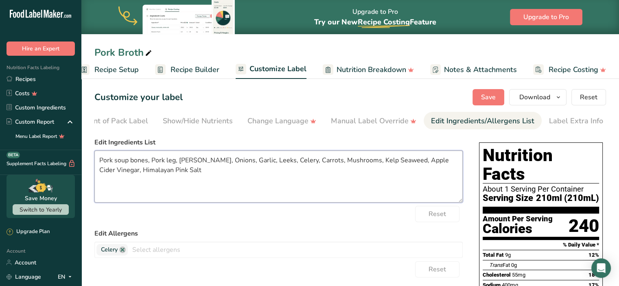
click at [172, 163] on textarea "Pork soup bones, Pork leg, [PERSON_NAME], Onions, Garlic, Leeks, Celery, Carrot…" at bounding box center [278, 176] width 368 height 52
click at [117, 160] on textarea "Pork soup bones, Pork [PERSON_NAME] root, Onions, Garlic, Leeks, Celery, Carrot…" at bounding box center [278, 176] width 368 height 52
click at [134, 162] on textarea "Pork Soup bones, Pork [PERSON_NAME] root, Onions, Garlic, Leeks, Celery, Carrot…" at bounding box center [278, 176] width 368 height 52
click at [208, 180] on textarea "Pork Soup Bones, Pork [PERSON_NAME] root, Onions, Garlic, Leeks, Celery, Carrot…" at bounding box center [278, 176] width 368 height 52
click at [224, 160] on textarea "Pork Soup Bones, Pork [PERSON_NAME] root, Onions, Garlic, Leeks, Celery, Carrot…" at bounding box center [278, 176] width 368 height 52
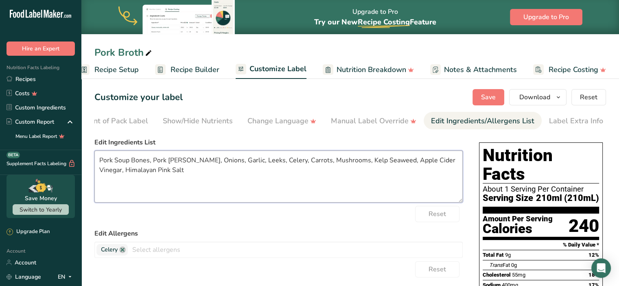
click at [279, 161] on textarea "Pork Soup Bones, Pork [PERSON_NAME], Onions, Garlic, Leeks, Celery, Carrots, Mu…" at bounding box center [278, 176] width 368 height 52
click at [391, 166] on textarea "Pork Soup Bones, Pork [PERSON_NAME], Onions, Garlic, Leeks, Celery, Carrots, Mu…" at bounding box center [278, 176] width 368 height 52
click at [392, 172] on textarea "Pork Soup Bones, Pork [PERSON_NAME], Onions, Garlic, Leeks, Celery, Carrots, Mu…" at bounding box center [278, 176] width 368 height 52
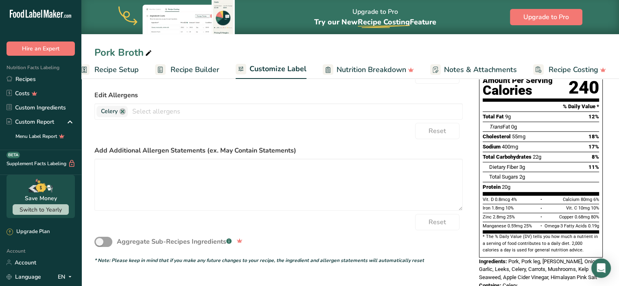
scroll to position [138, 0]
type textarea "Pork Soup Bones, Pork [PERSON_NAME], Onions, Garlic, Leeks, Celery, Carrots, Mu…"
click at [123, 114] on link at bounding box center [122, 112] width 7 height 7
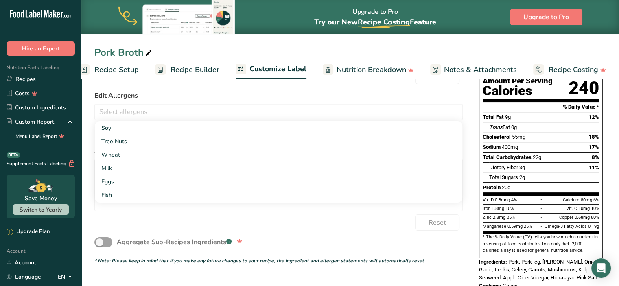
click at [475, 171] on div "Choose your label style Standard FDA label with Micronutrients listed side-by-s…" at bounding box center [349, 146] width 511 height 301
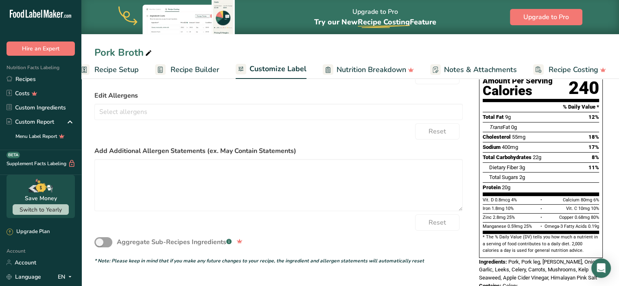
scroll to position [0, 0]
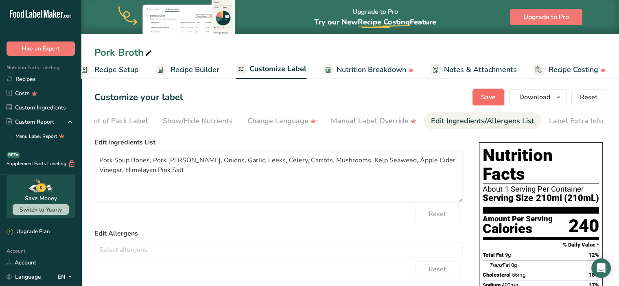
click at [493, 98] on span "Save" at bounding box center [488, 97] width 15 height 10
click at [376, 119] on div "Manual Label Override" at bounding box center [373, 121] width 85 height 11
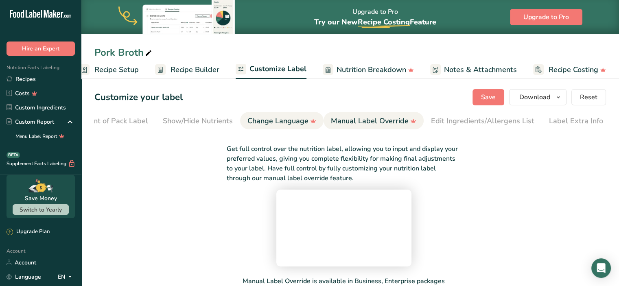
click at [300, 121] on div "Change Language" at bounding box center [281, 121] width 69 height 11
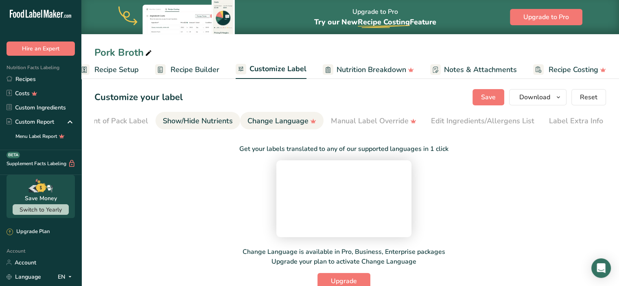
click at [205, 122] on div "Show/Hide Nutrients" at bounding box center [198, 121] width 70 height 11
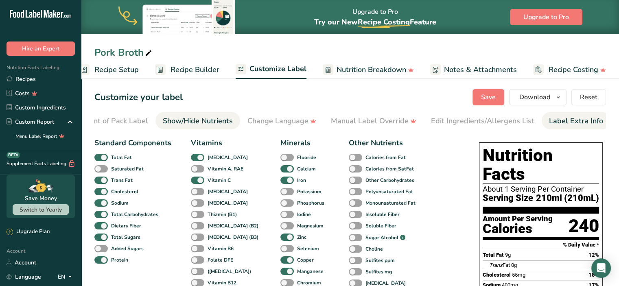
click at [573, 121] on div "Label Extra Info" at bounding box center [576, 121] width 54 height 11
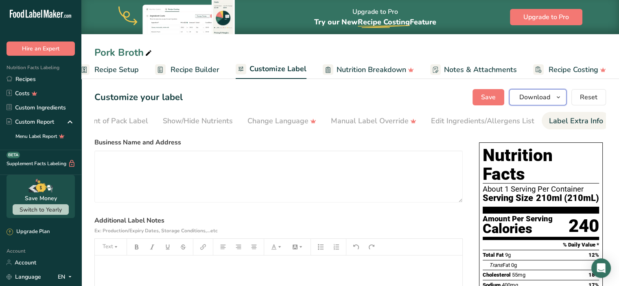
click at [534, 99] on span "Download" at bounding box center [534, 97] width 31 height 10
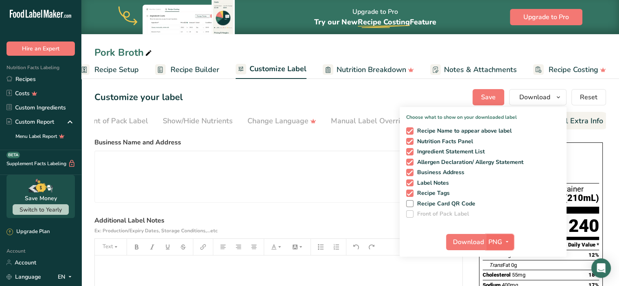
click at [494, 242] on span "PNG" at bounding box center [495, 242] width 14 height 10
click at [497, 256] on link "PNG" at bounding box center [501, 258] width 26 height 13
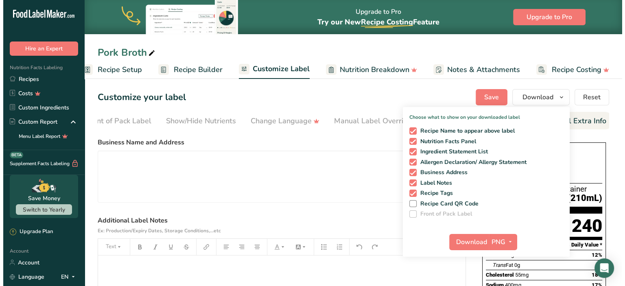
scroll to position [146, 0]
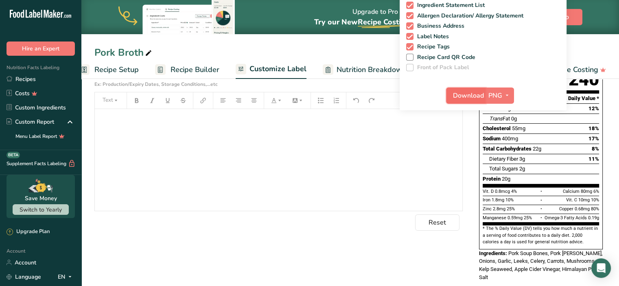
click at [474, 94] on span "Download" at bounding box center [468, 96] width 31 height 10
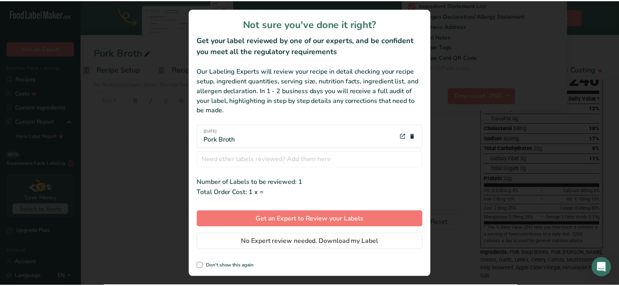
scroll to position [0, 9]
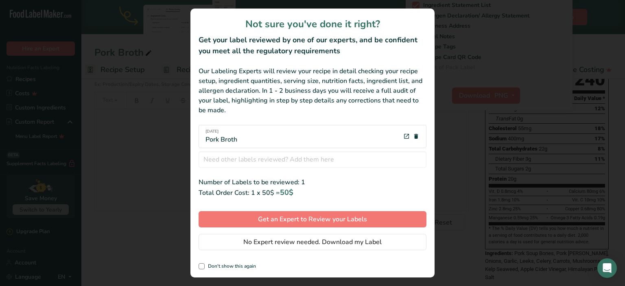
click at [350, 136] on div "[DATE] Pork Broth" at bounding box center [312, 136] width 228 height 23
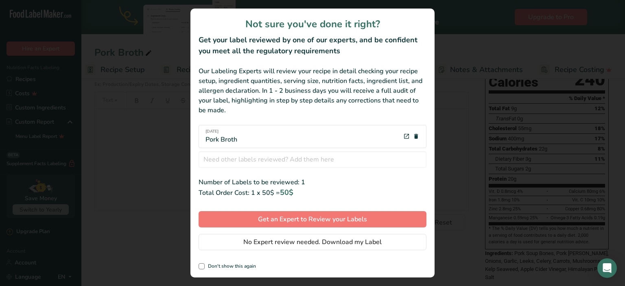
click at [254, 141] on div "[DATE] Pork Broth" at bounding box center [312, 136] width 228 height 23
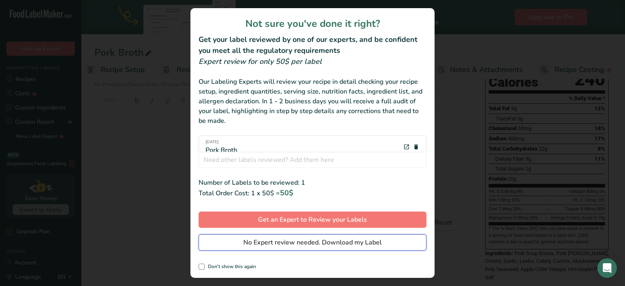
click at [263, 244] on span "No Expert review needed. Download my Label" at bounding box center [312, 243] width 138 height 10
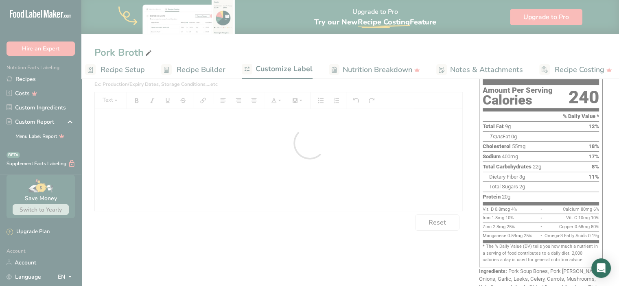
scroll to position [0, 0]
